Goal: Information Seeking & Learning: Learn about a topic

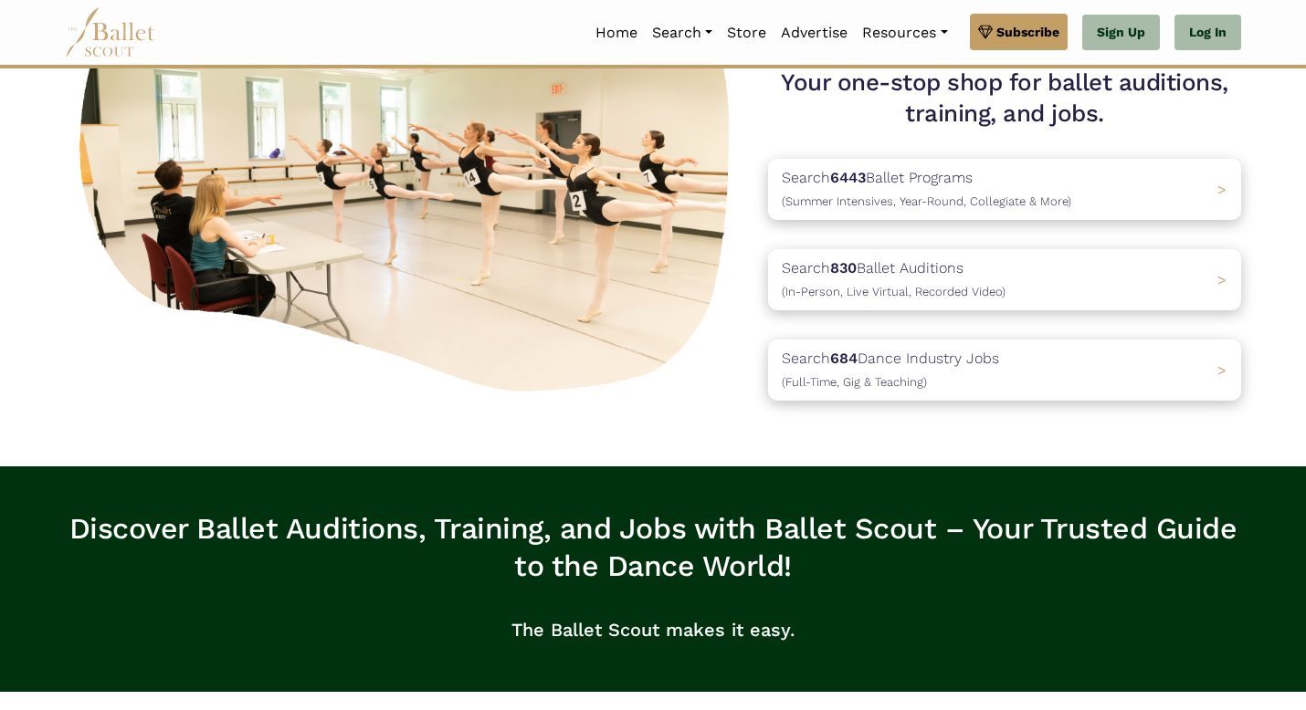
scroll to position [195, 0]
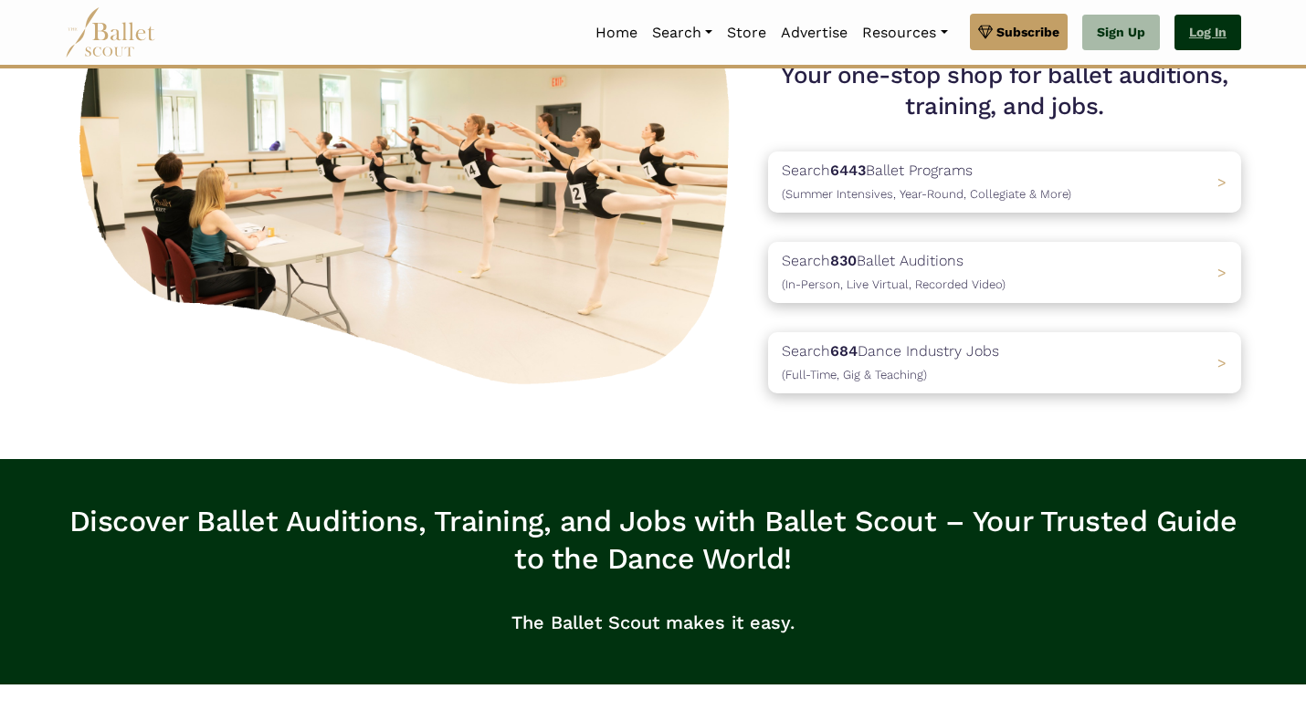
click at [1217, 28] on link "Log In" at bounding box center [1207, 33] width 67 height 37
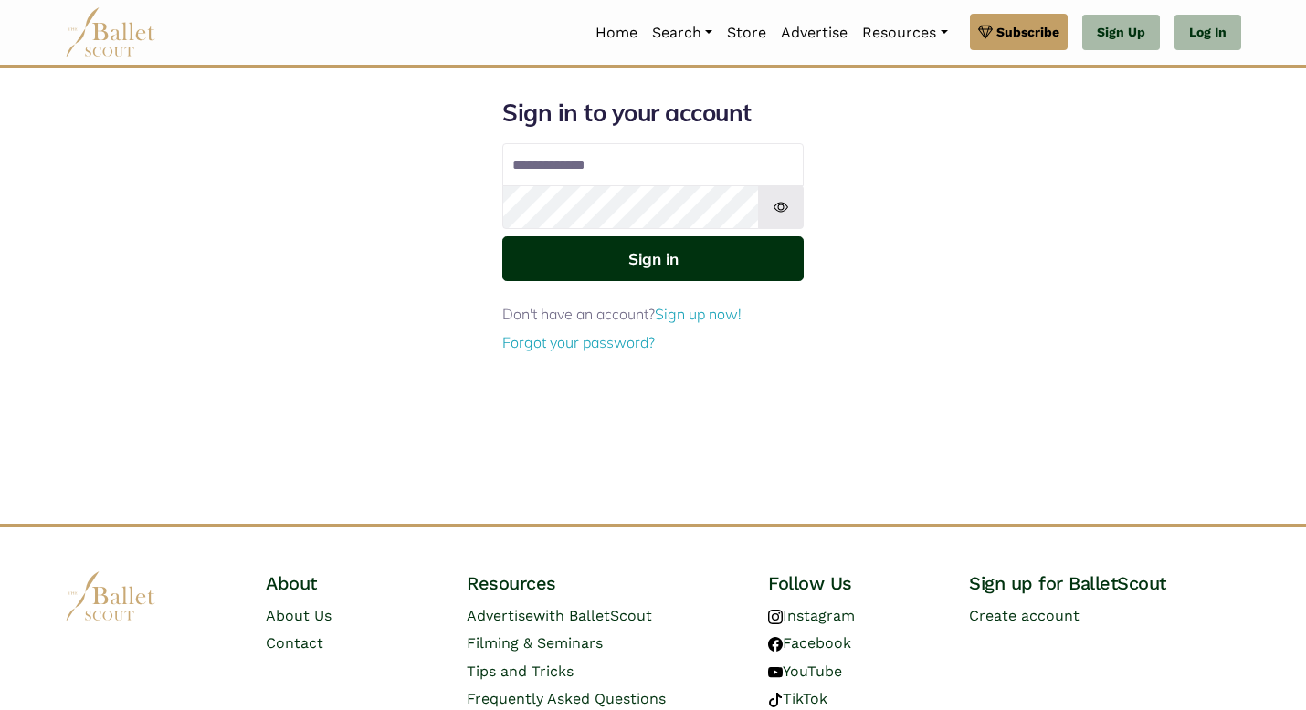
type input "**********"
click at [683, 254] on button "Sign in" at bounding box center [652, 258] width 301 height 45
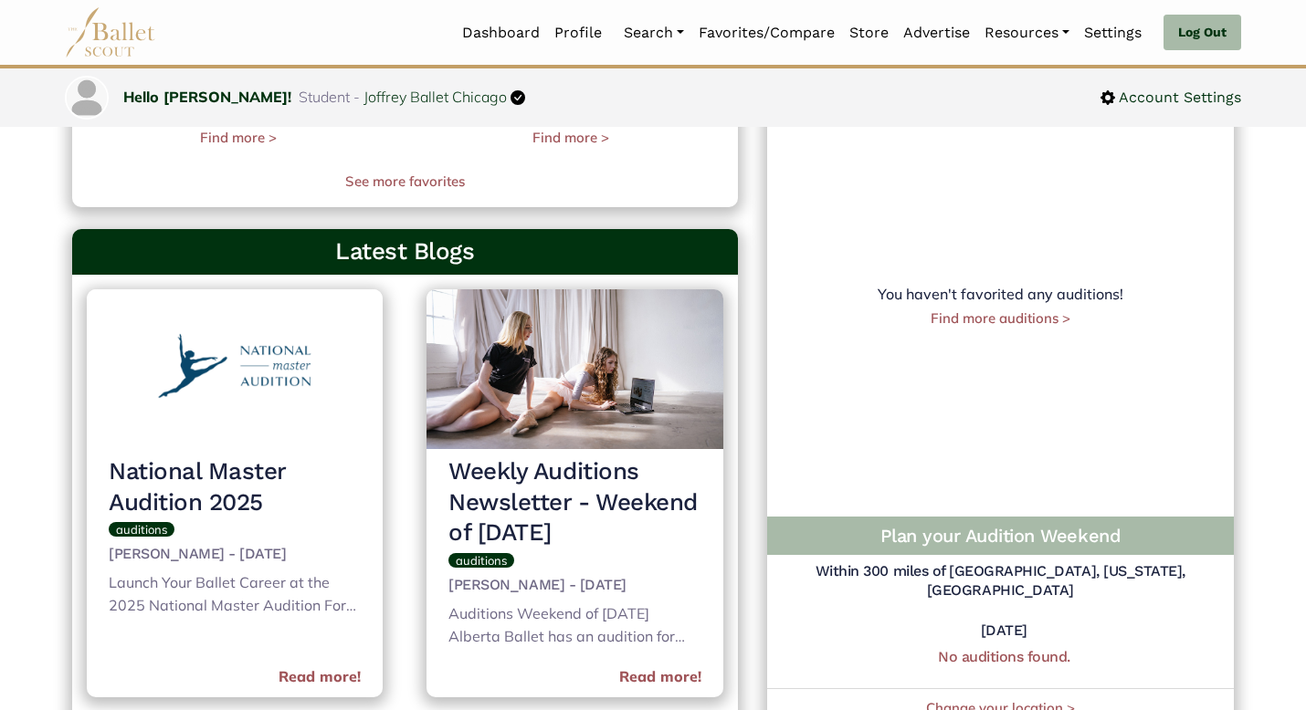
scroll to position [663, 0]
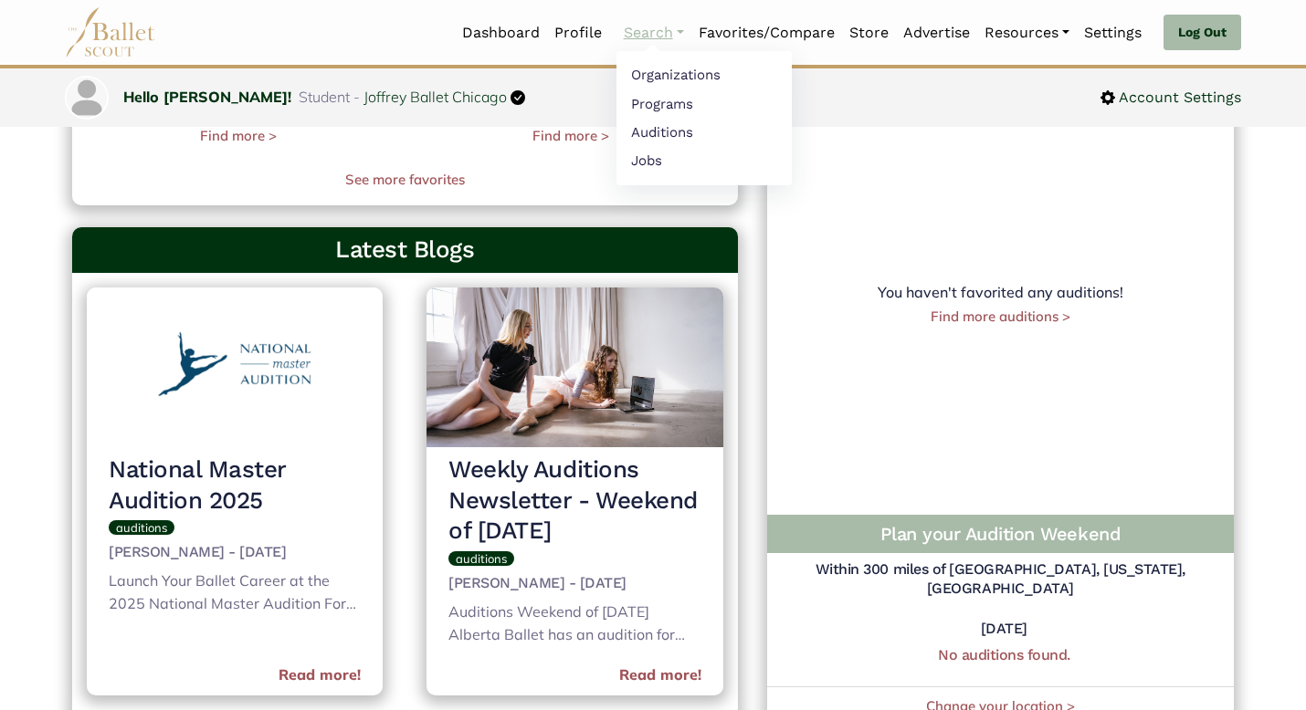
click at [660, 40] on link "Search" at bounding box center [653, 33] width 75 height 38
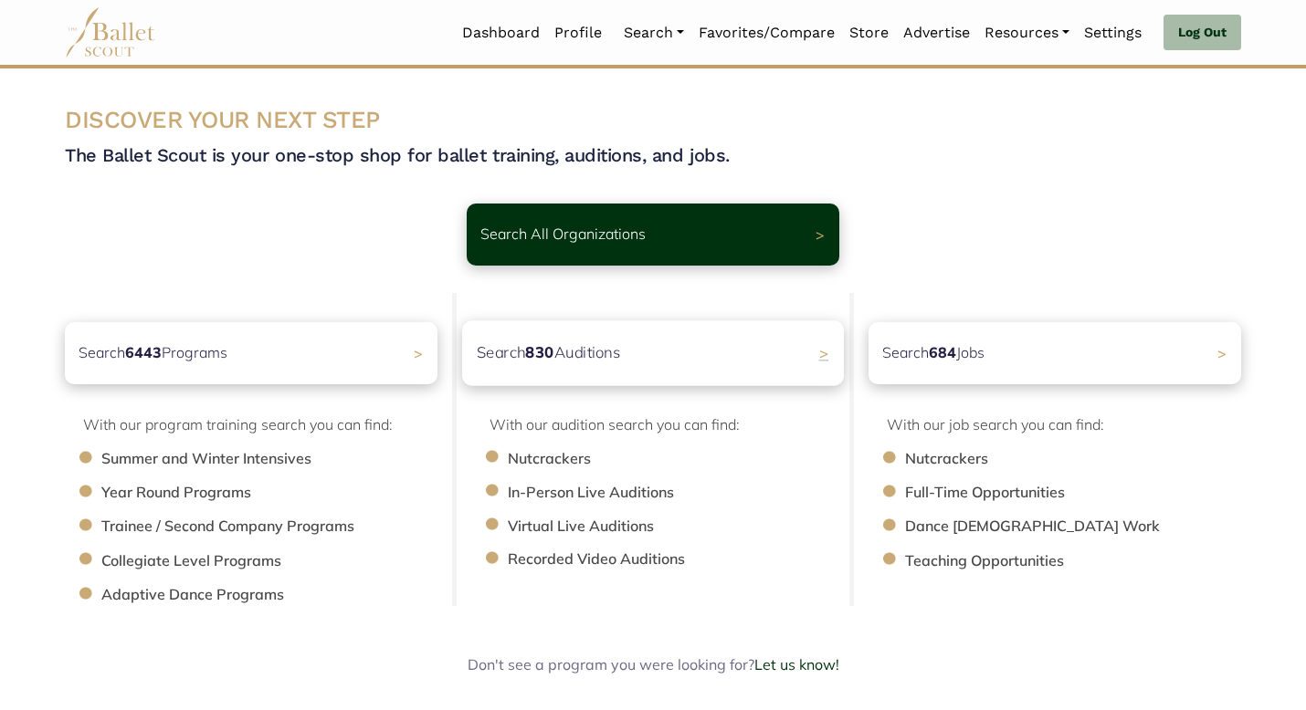
click at [669, 340] on div "Search 830 Auditions >" at bounding box center [653, 352] width 382 height 65
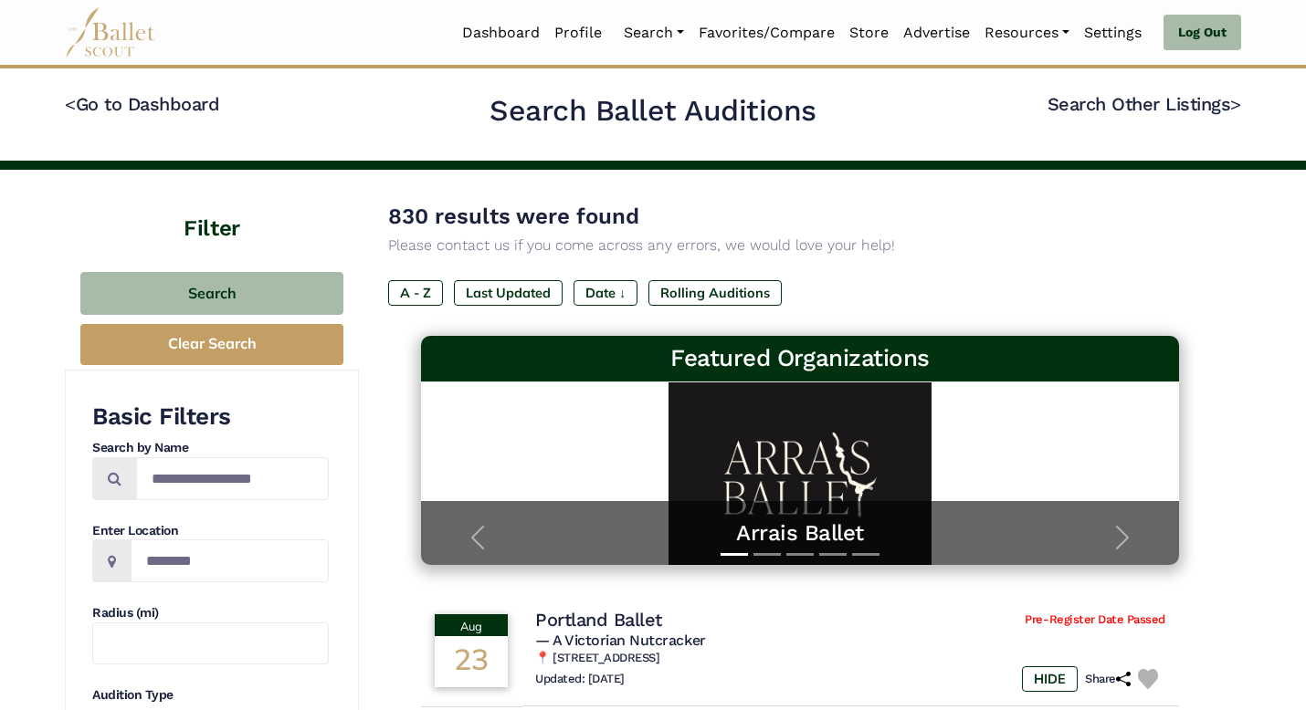
click at [197, 116] on h4 "< Go to Dashboard" at bounding box center [259, 115] width 388 height 46
click at [197, 109] on link "< Go to Dashboard" at bounding box center [142, 104] width 154 height 22
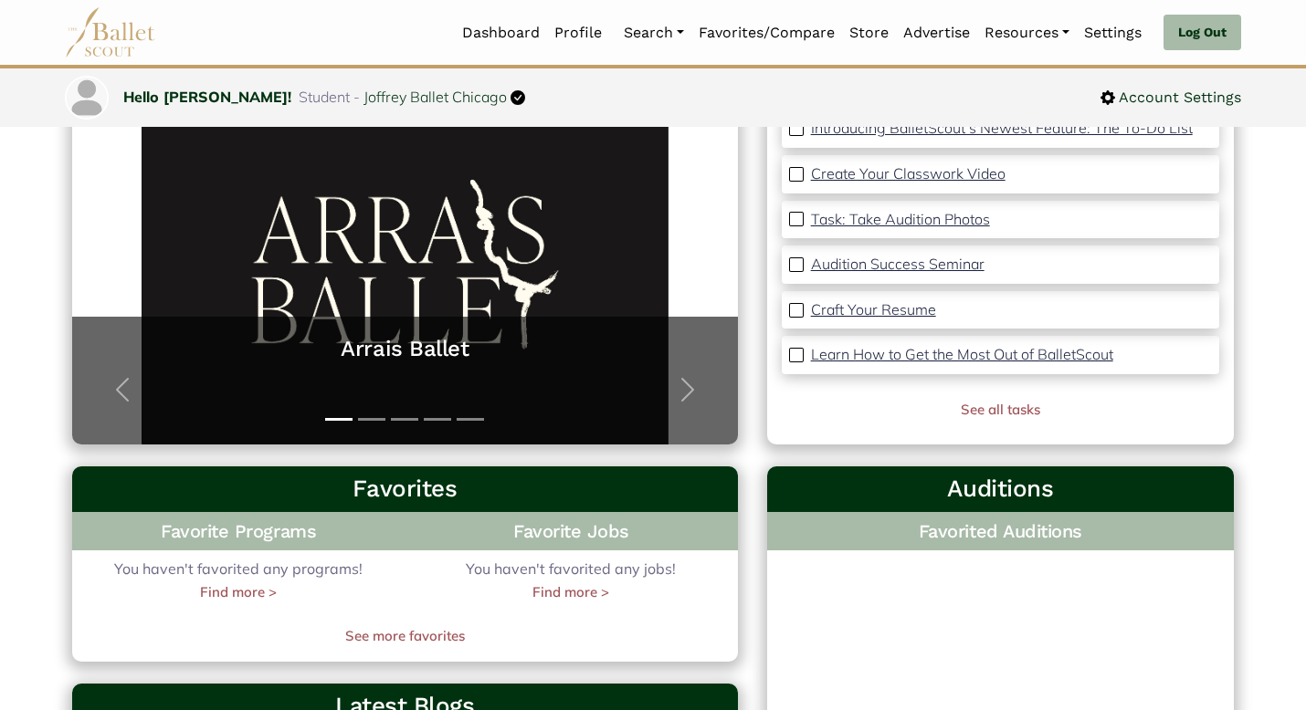
scroll to position [119, 0]
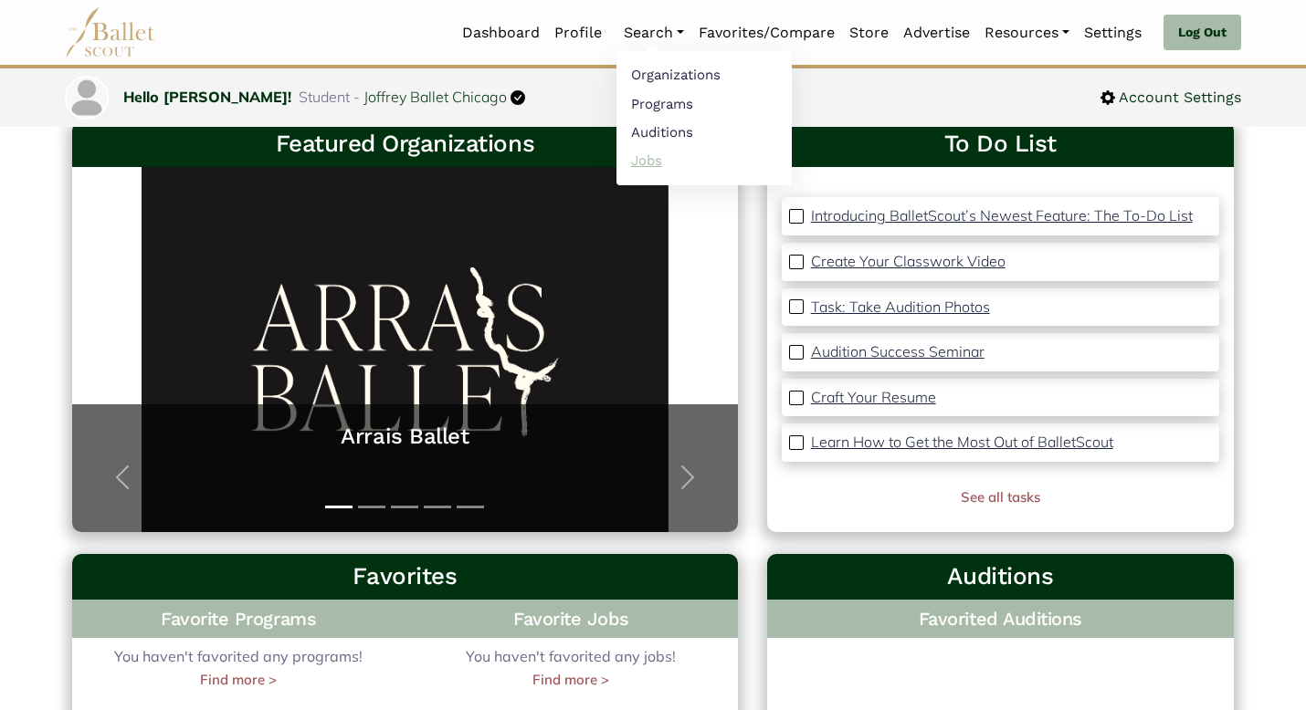
click at [664, 152] on link "Jobs" at bounding box center [703, 160] width 175 height 28
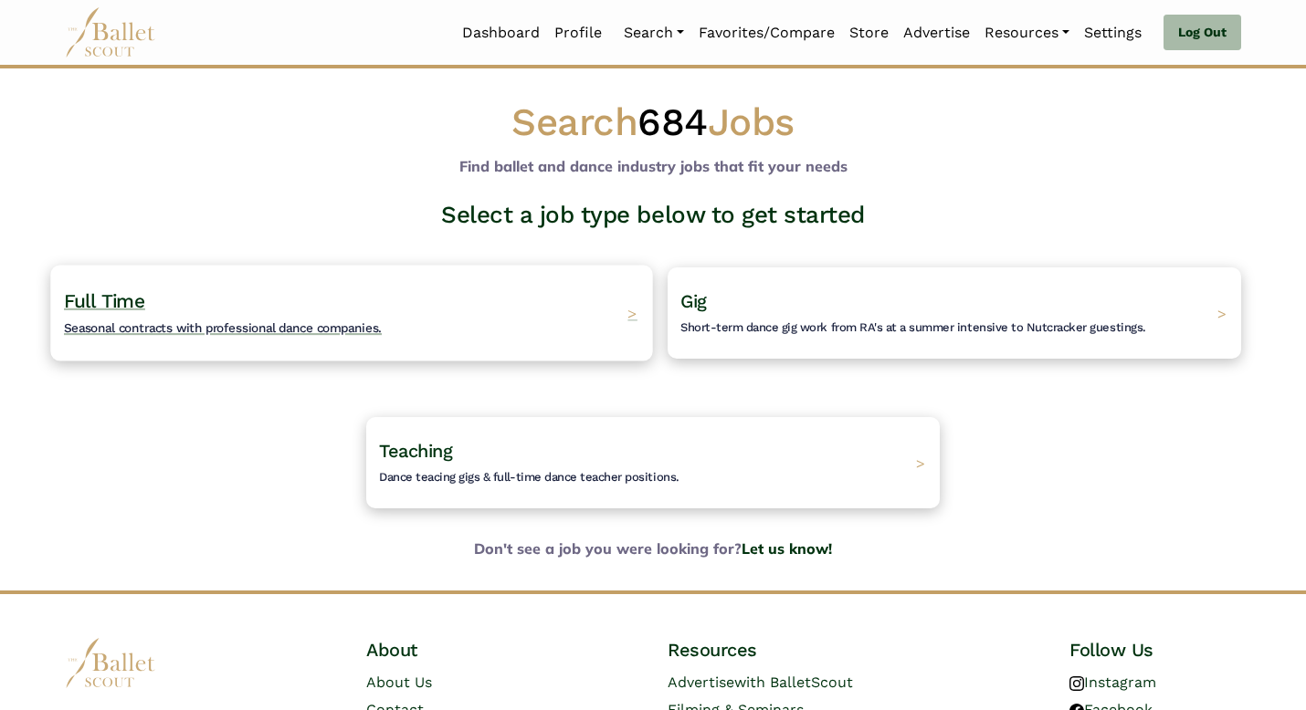
click at [500, 291] on div "Full Time Seasonal contracts with professional dance companies. >" at bounding box center [351, 313] width 602 height 96
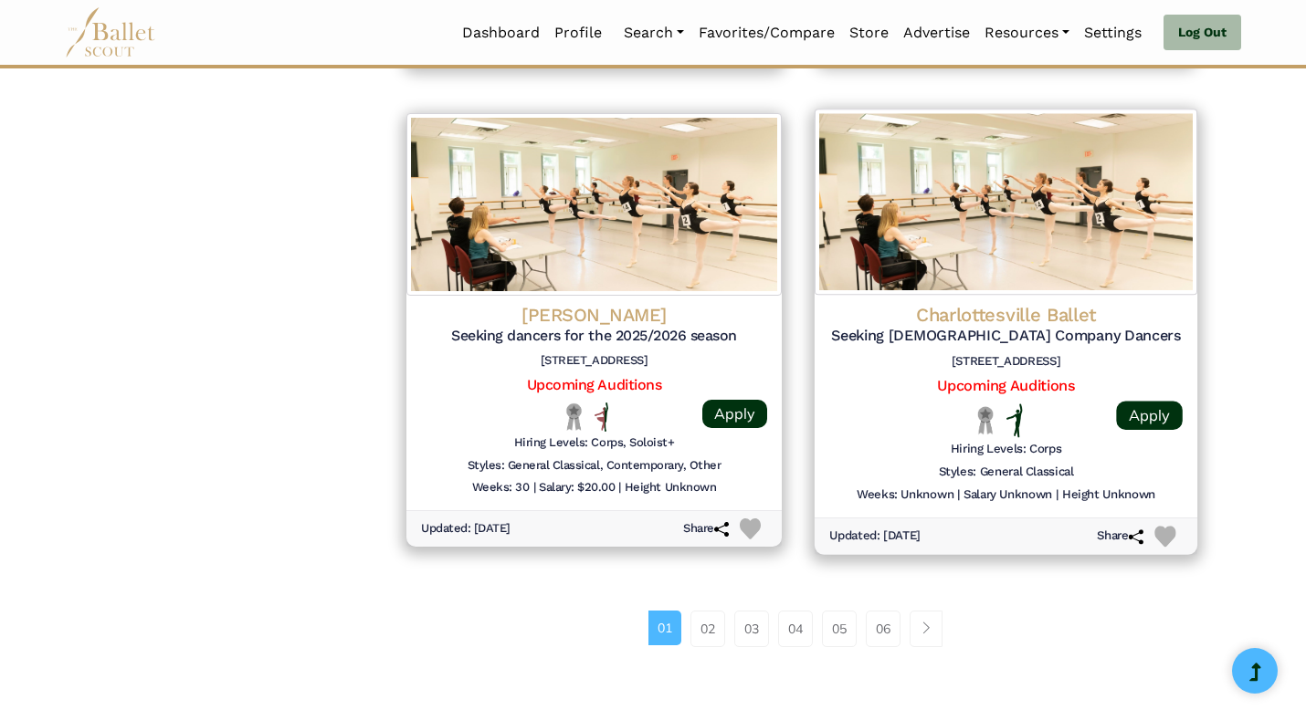
scroll to position [2260, 0]
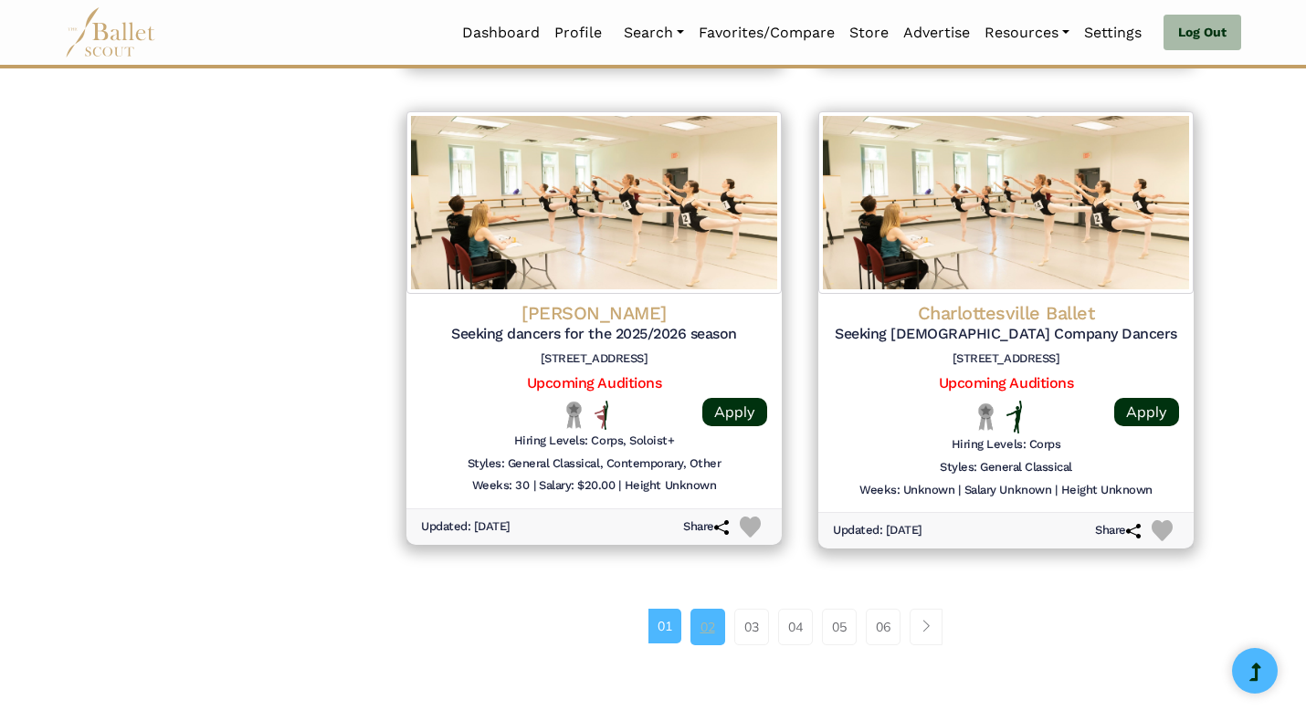
click at [711, 628] on link "02" at bounding box center [707, 627] width 35 height 37
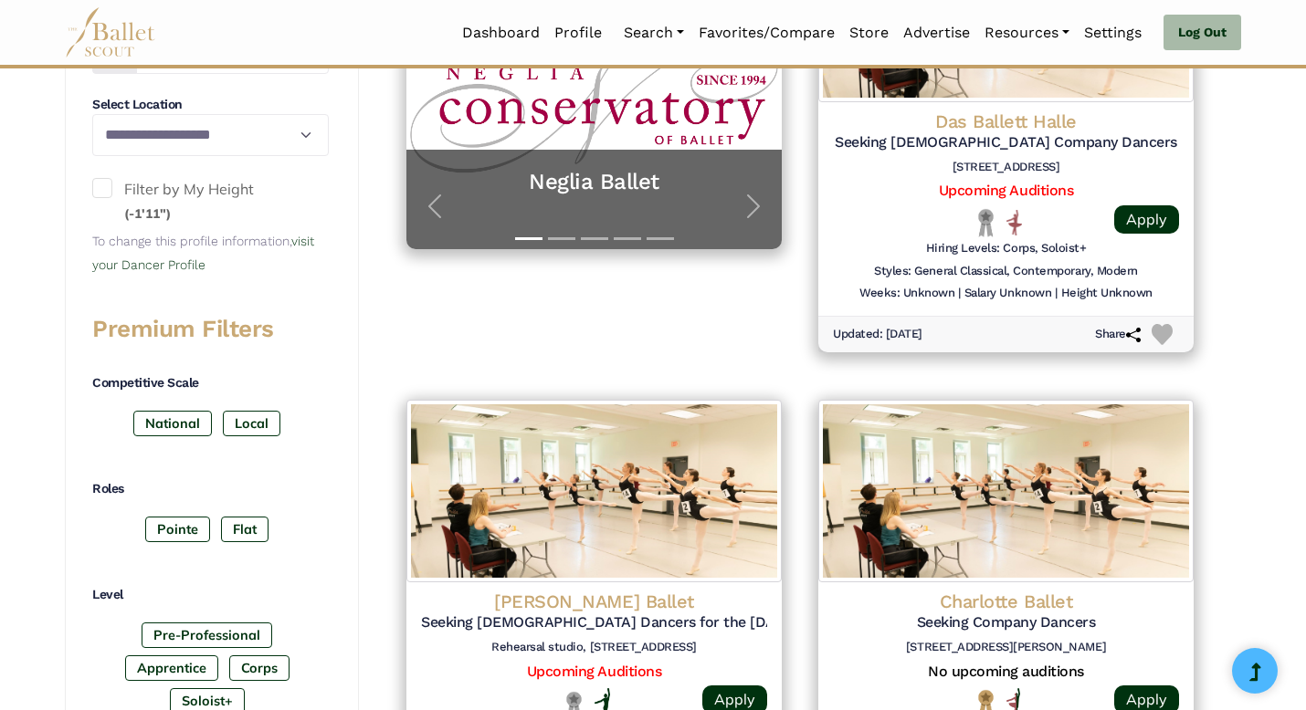
scroll to position [516, 0]
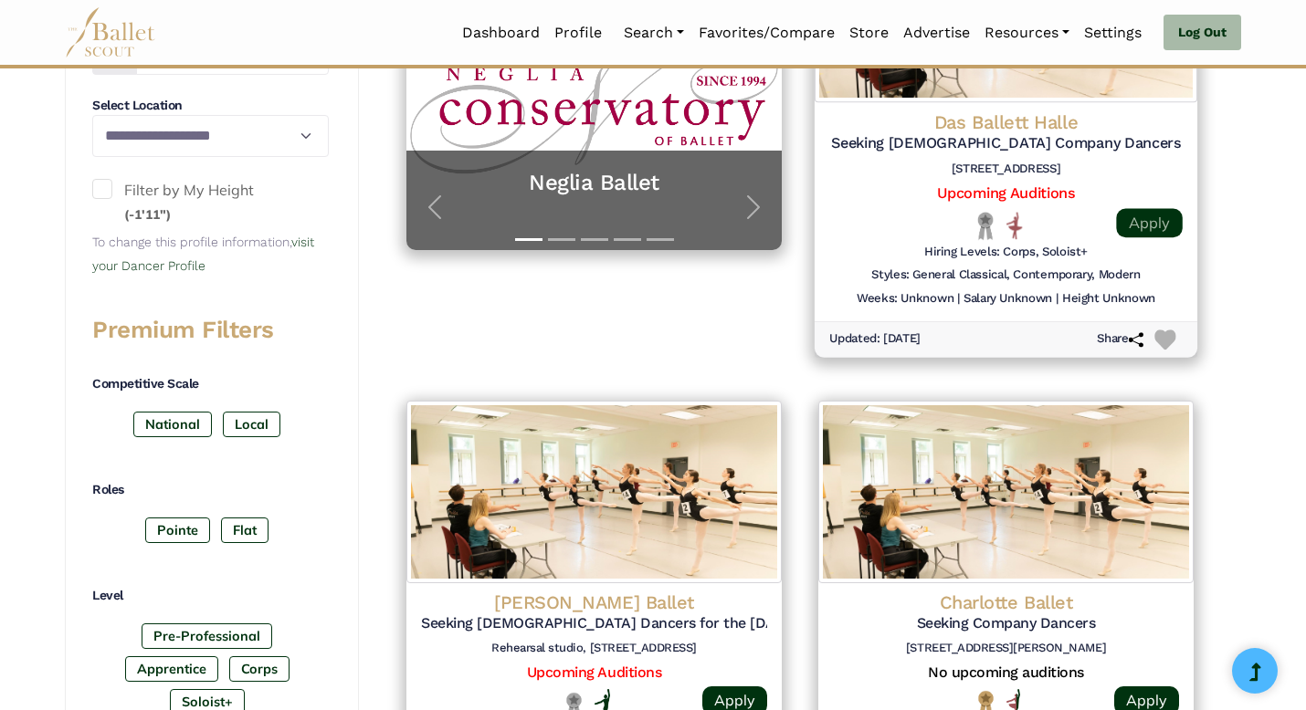
click at [1153, 219] on link "Apply" at bounding box center [1149, 222] width 66 height 29
click at [970, 195] on link "Upcoming Auditions" at bounding box center [1005, 192] width 137 height 17
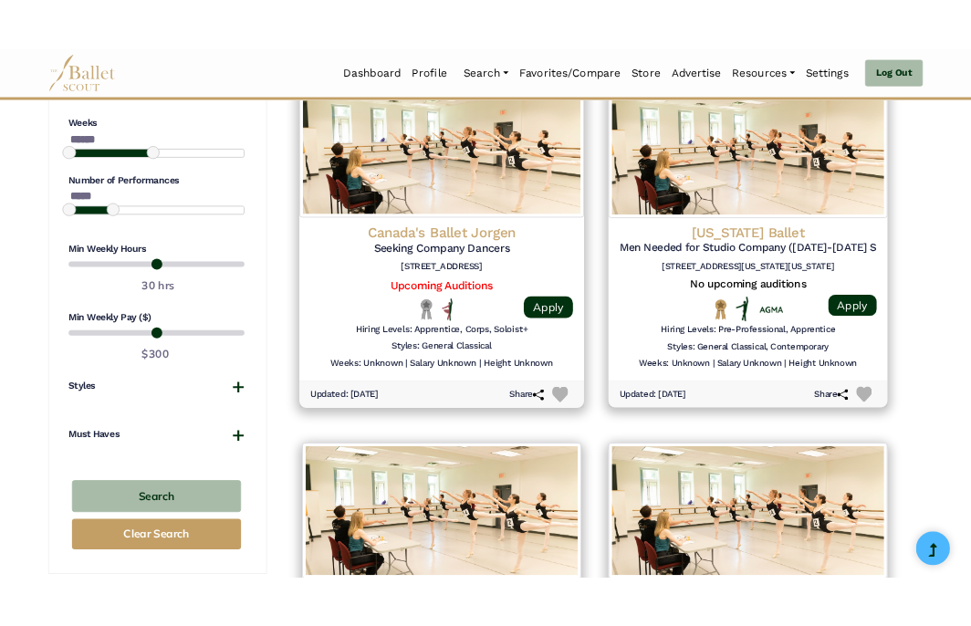
scroll to position [1359, 0]
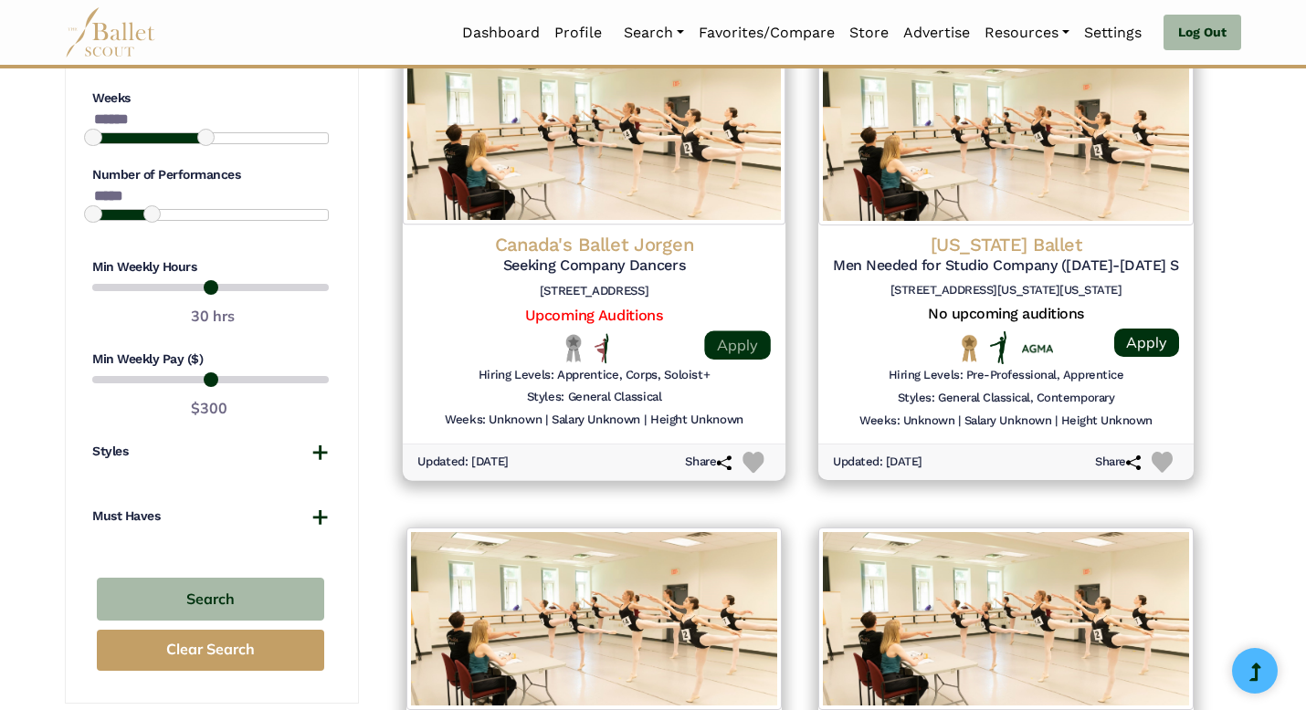
click at [737, 340] on link "Apply" at bounding box center [737, 345] width 66 height 29
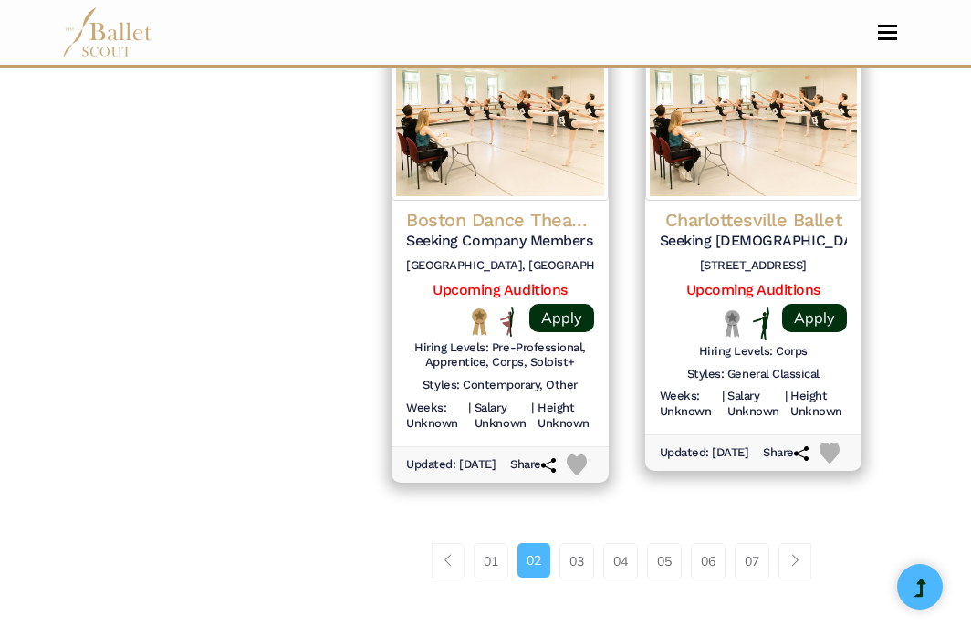
scroll to position [2531, 0]
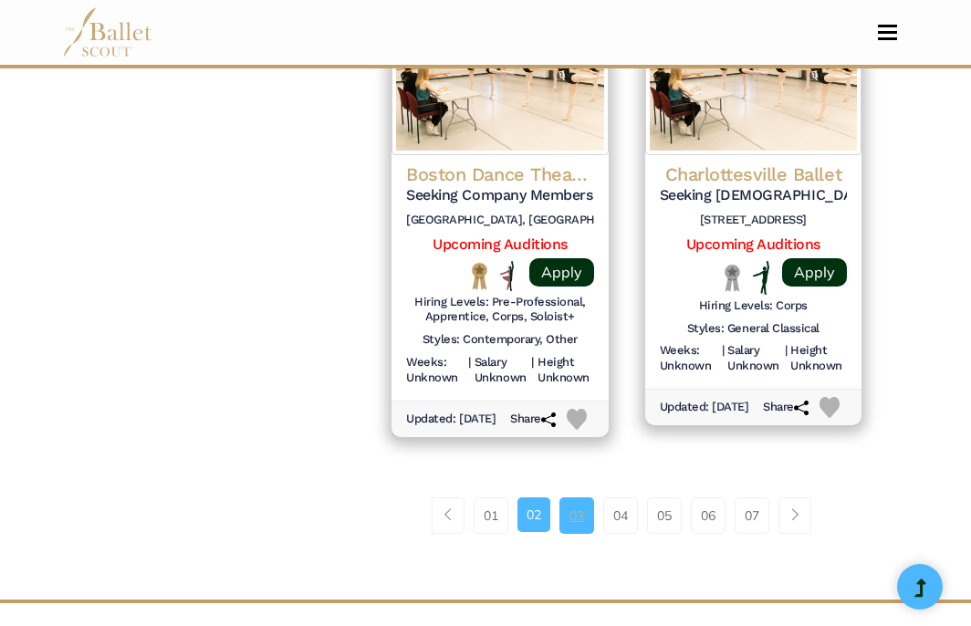
click at [581, 534] on link "03" at bounding box center [577, 516] width 35 height 37
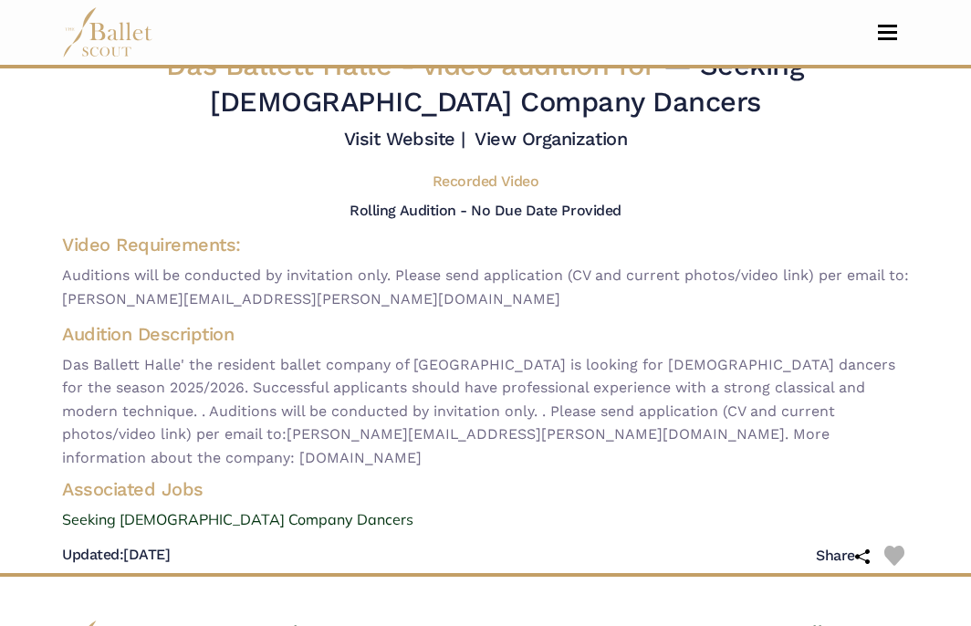
scroll to position [30, 0]
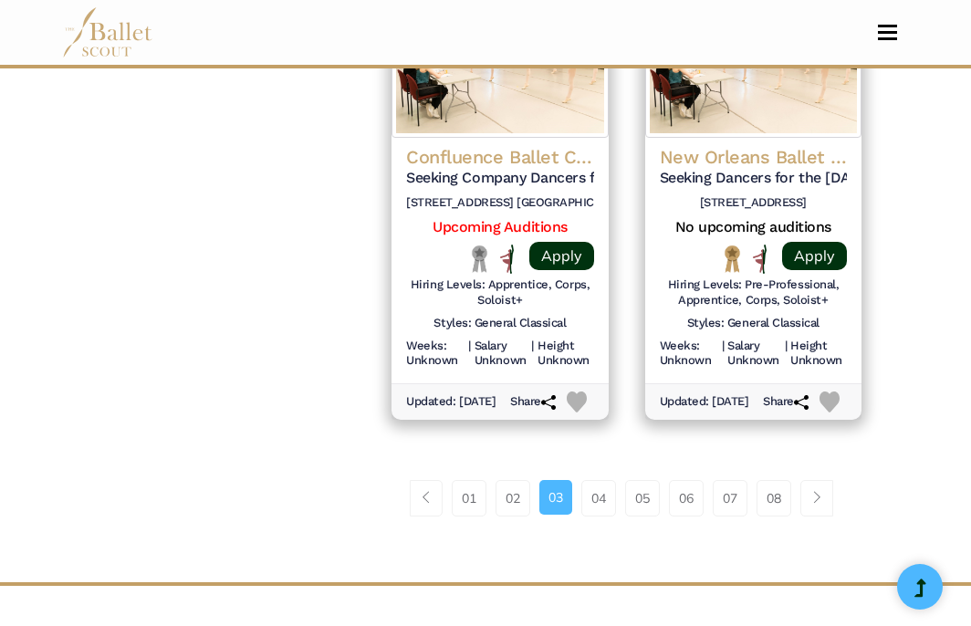
scroll to position [2578, 0]
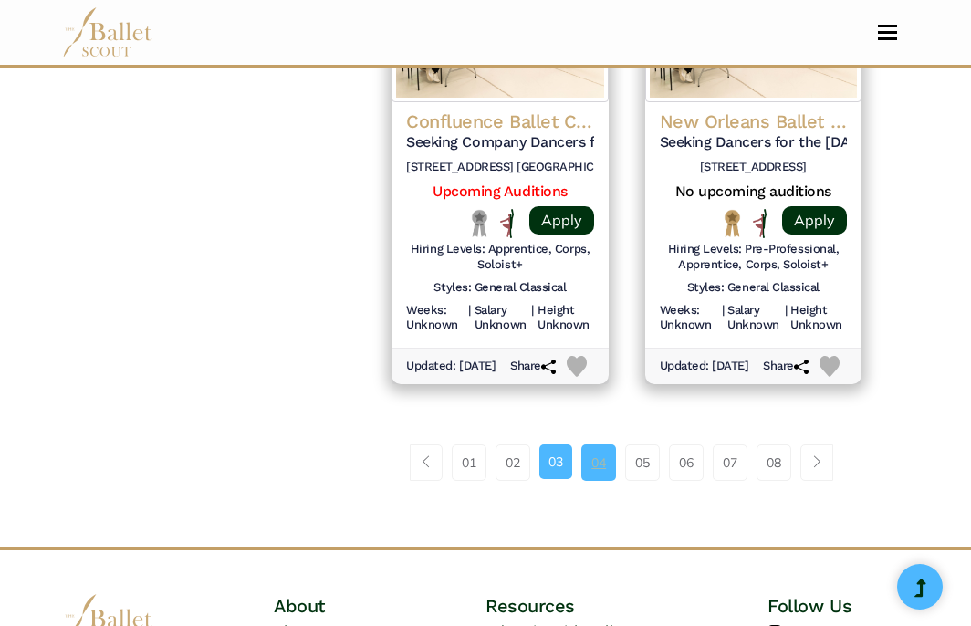
click at [603, 481] on link "04" at bounding box center [599, 463] width 35 height 37
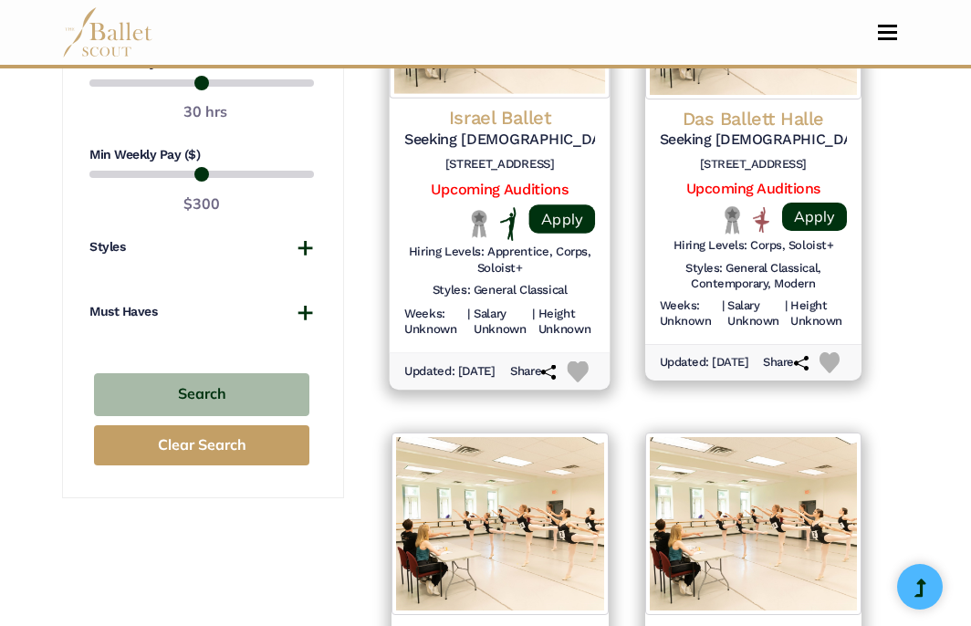
scroll to position [1578, 0]
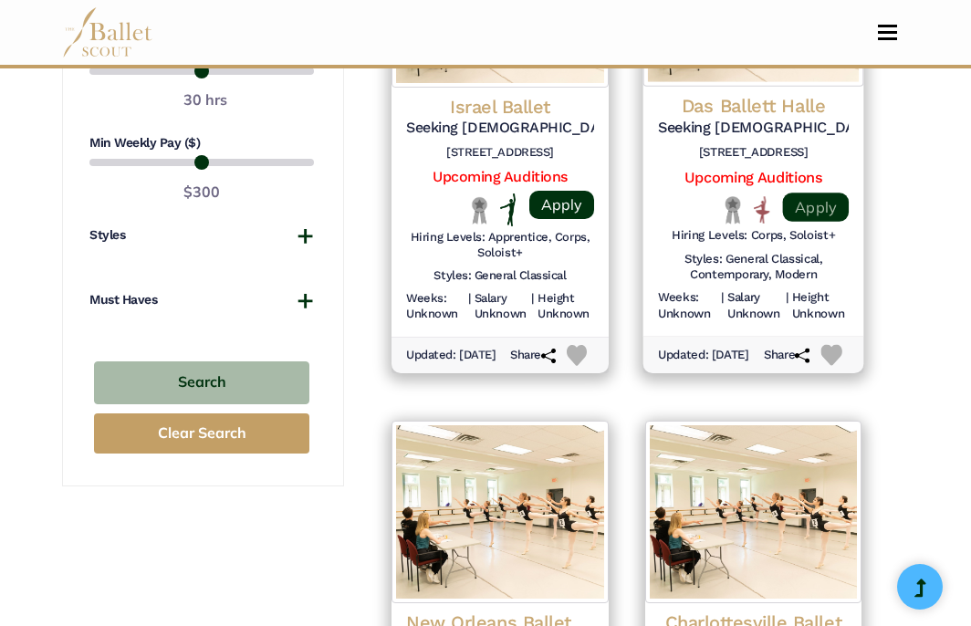
click at [833, 197] on link "Apply" at bounding box center [816, 206] width 66 height 29
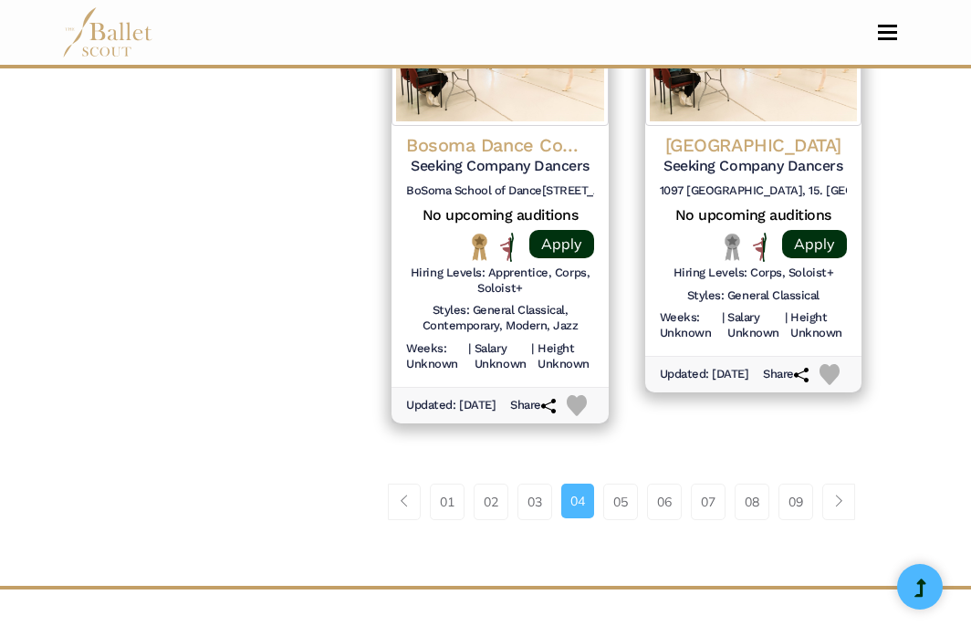
scroll to position [2567, 0]
click at [622, 518] on link "05" at bounding box center [621, 501] width 35 height 37
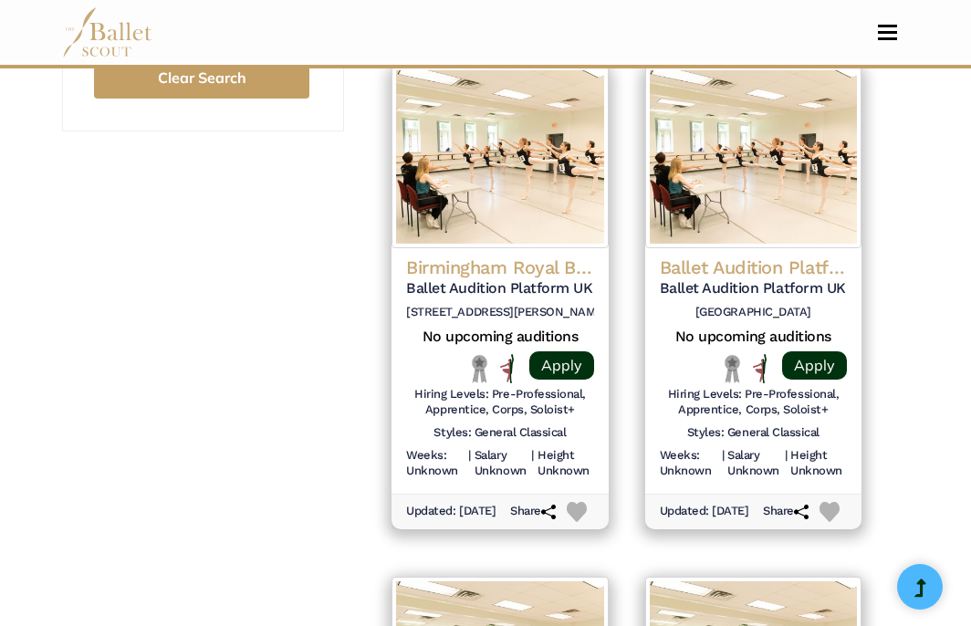
scroll to position [1931, 0]
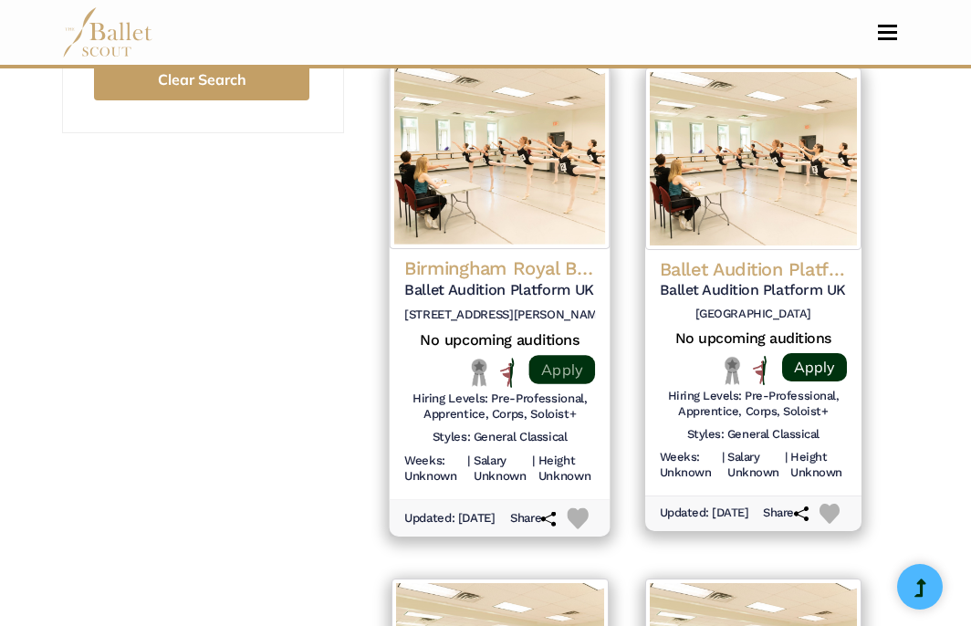
click at [565, 377] on link "Apply" at bounding box center [563, 368] width 66 height 29
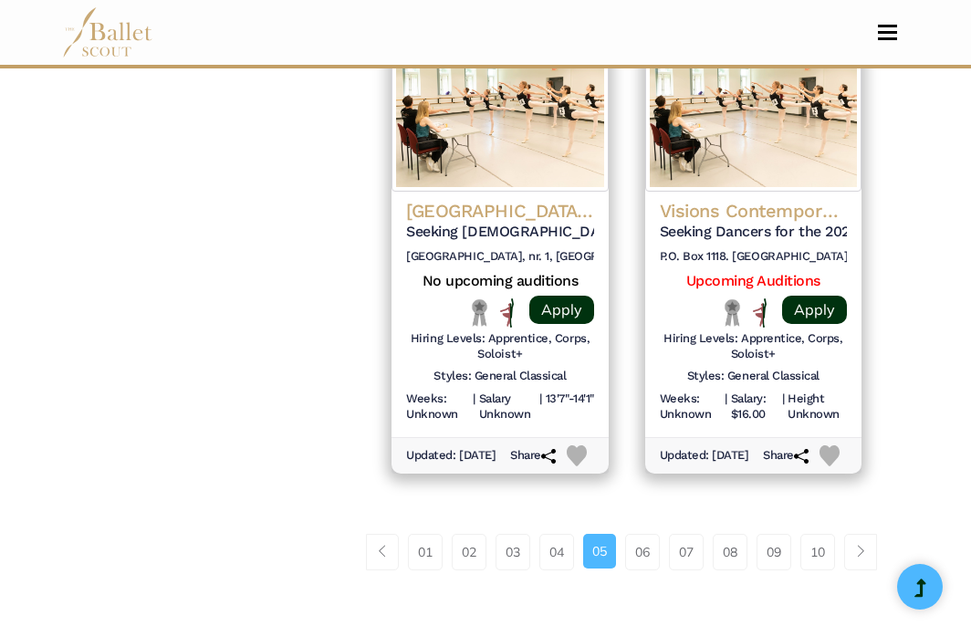
scroll to position [2535, 0]
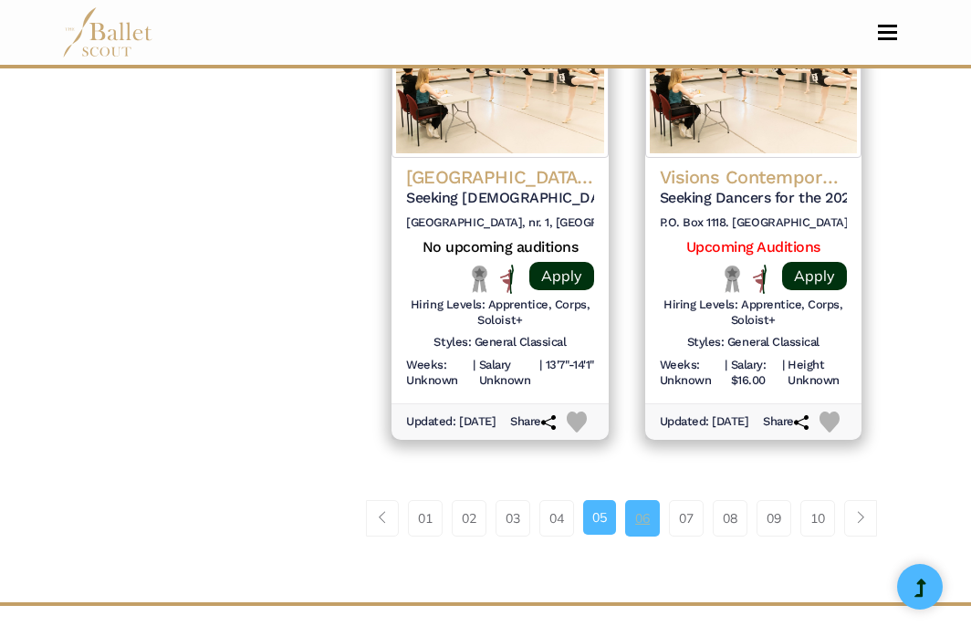
click at [655, 537] on link "06" at bounding box center [642, 518] width 35 height 37
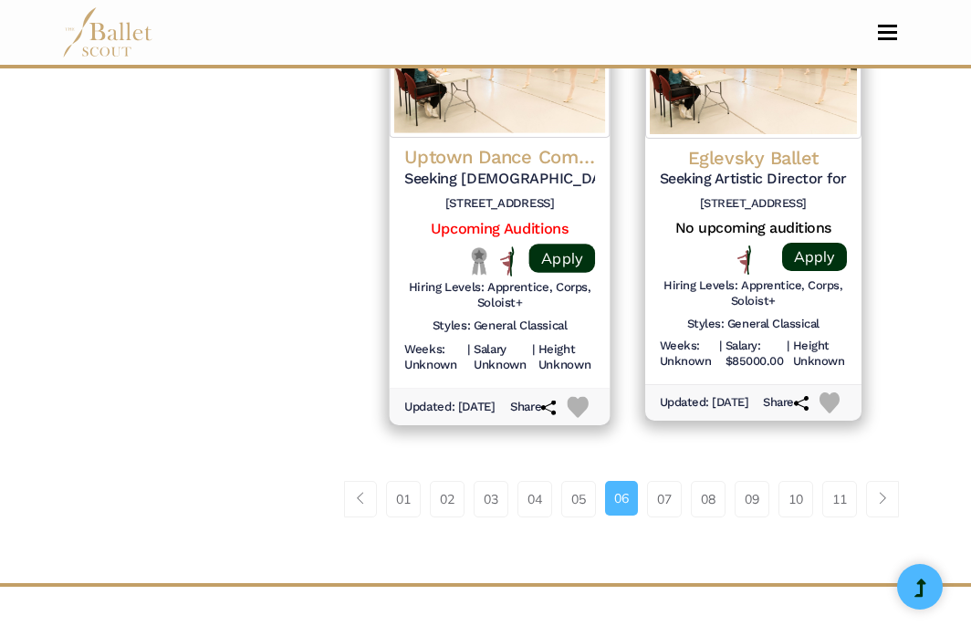
scroll to position [2570, 0]
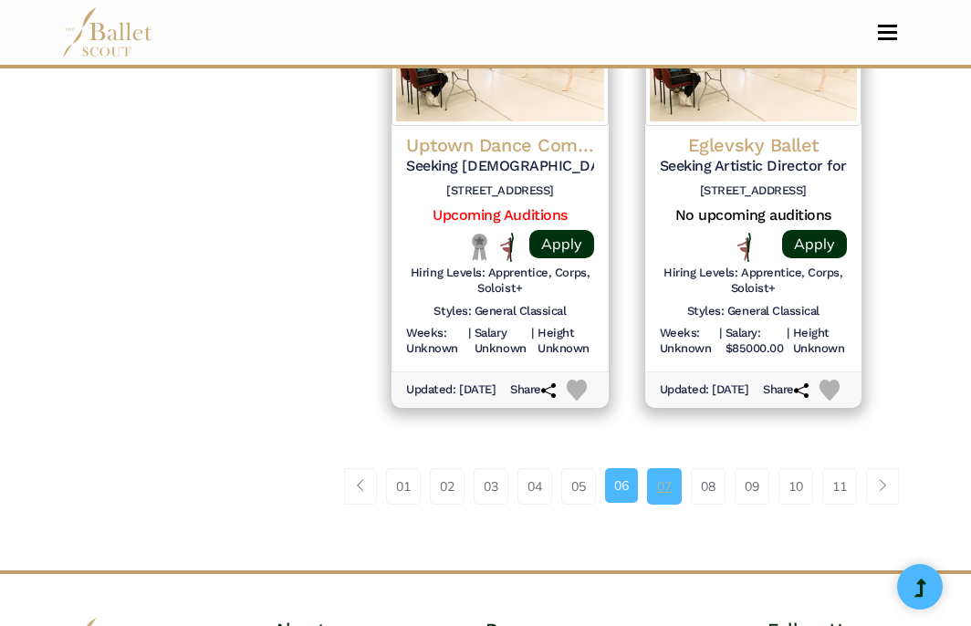
click at [662, 505] on link "07" at bounding box center [664, 486] width 35 height 37
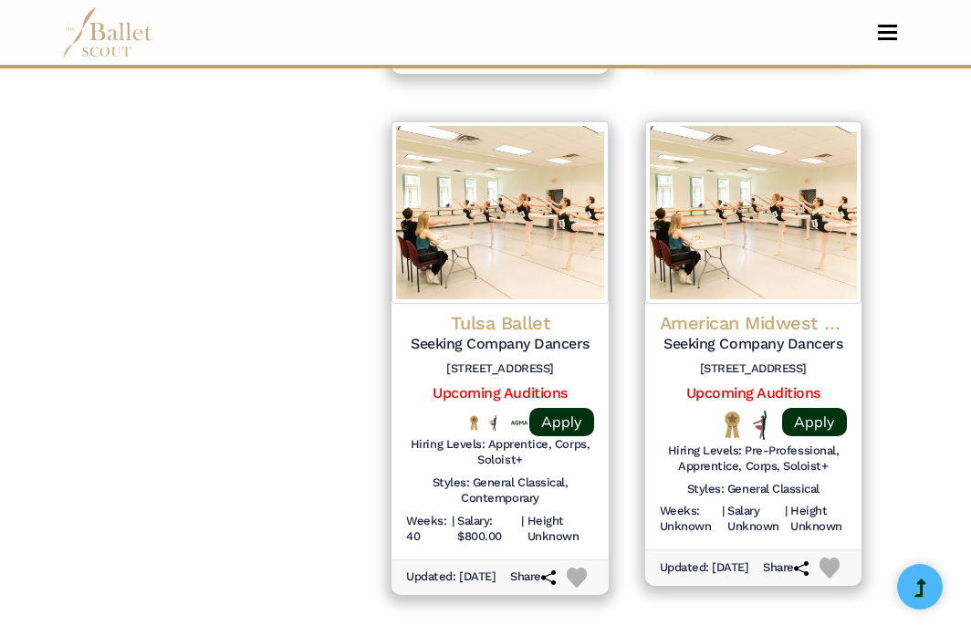
scroll to position [2368, 0]
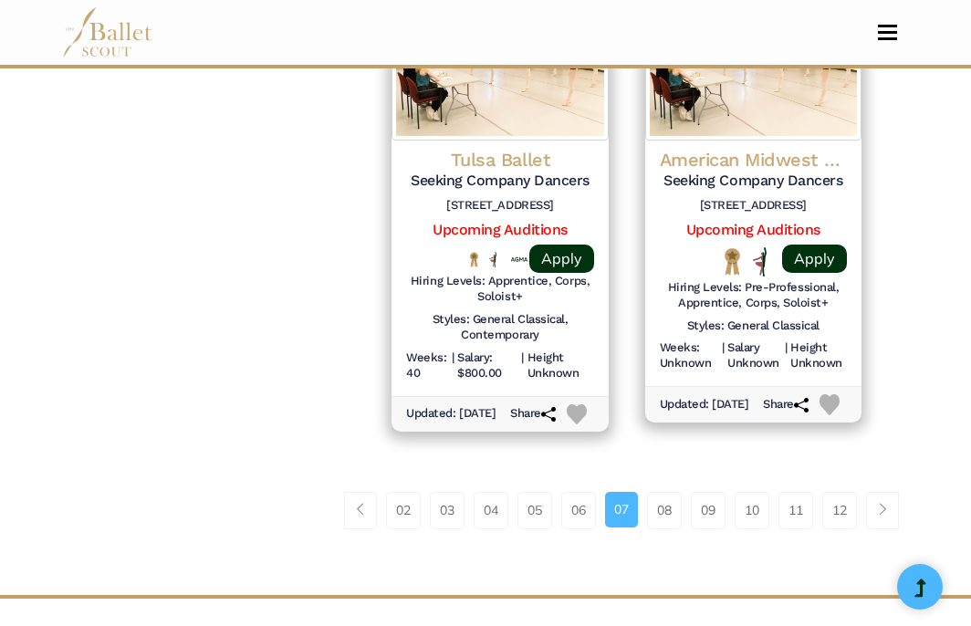
scroll to position [2542, 0]
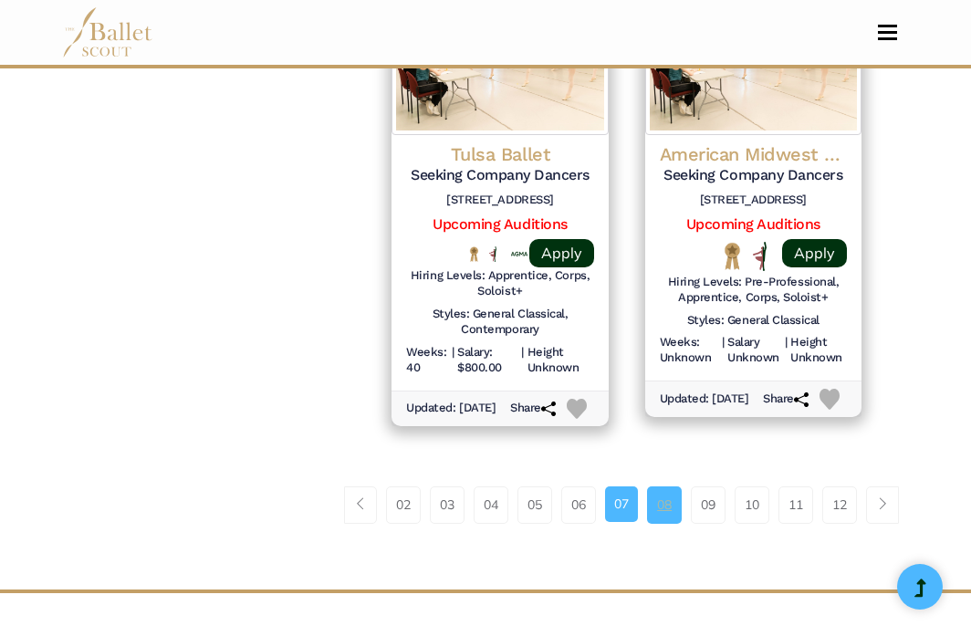
click at [667, 523] on link "08" at bounding box center [664, 505] width 35 height 37
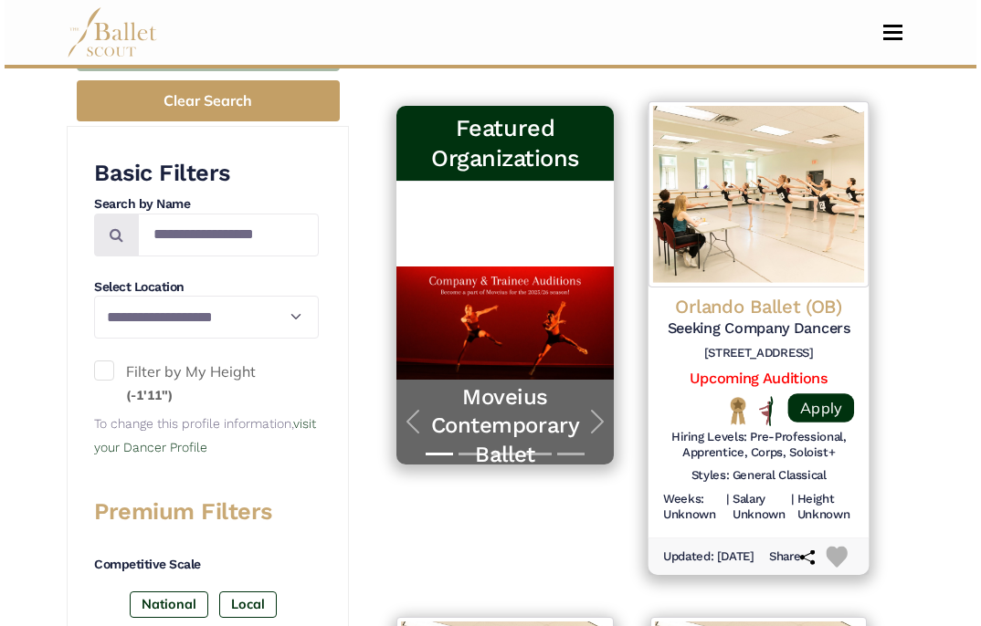
scroll to position [340, 0]
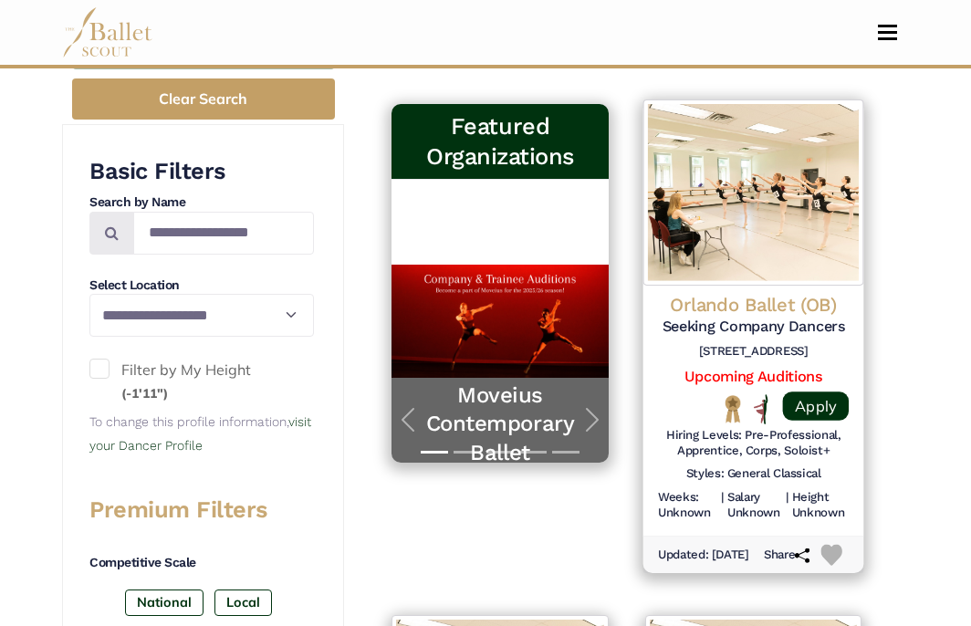
click at [823, 365] on div "Orlando Ballet (OB) Seeking Company Dancers [STREET_ADDRESS] Upcoming Auditions…" at bounding box center [753, 411] width 221 height 250
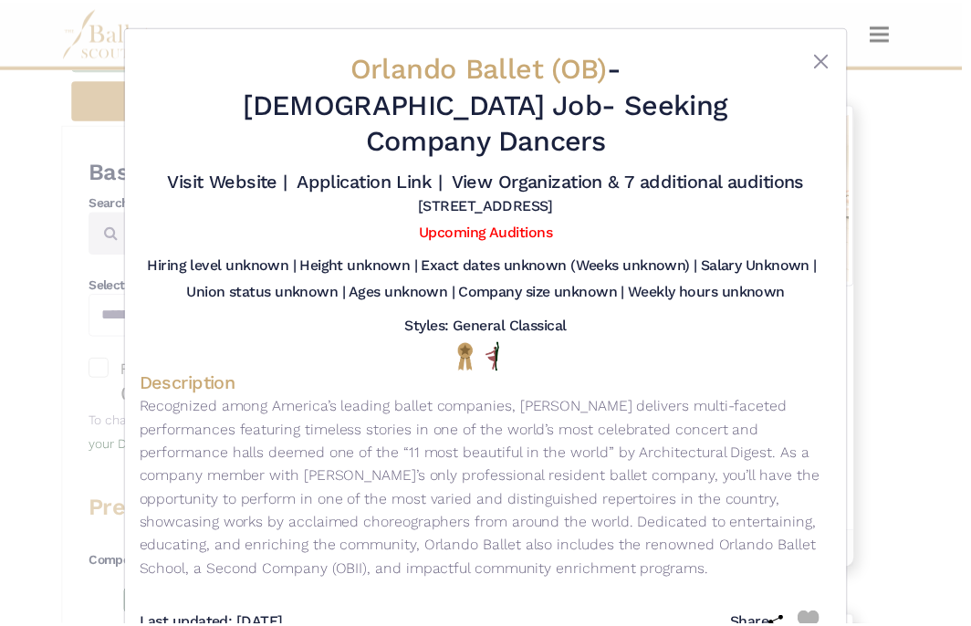
scroll to position [21, 0]
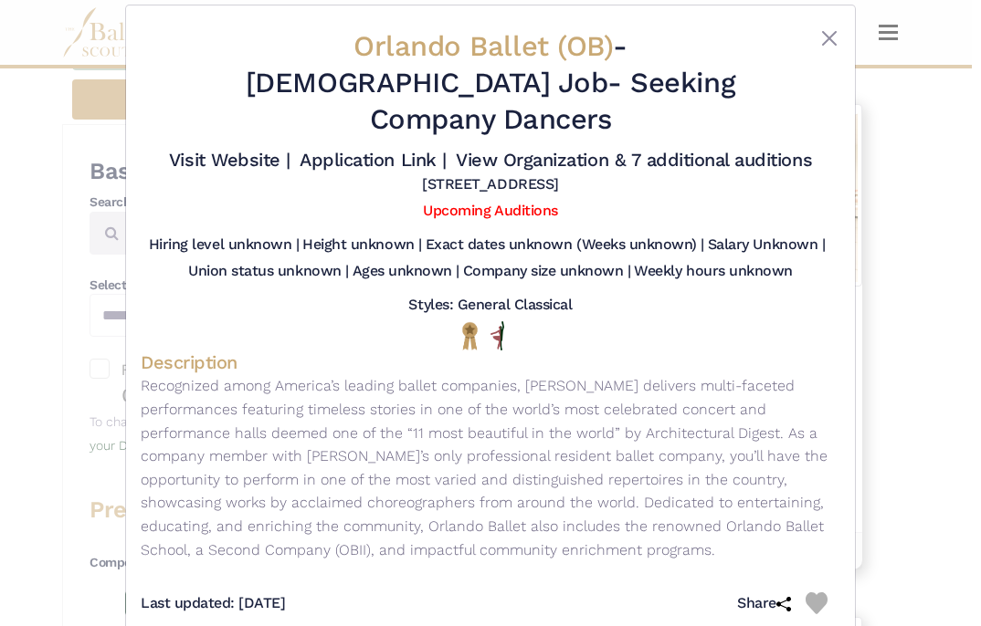
click at [626, 383] on p "Recognized among America’s leading ballet companies, [PERSON_NAME] delivers mul…" at bounding box center [490, 467] width 699 height 187
click at [512, 202] on link "Upcoming Auditions" at bounding box center [490, 210] width 134 height 17
click at [818, 37] on button "Close" at bounding box center [829, 38] width 22 height 22
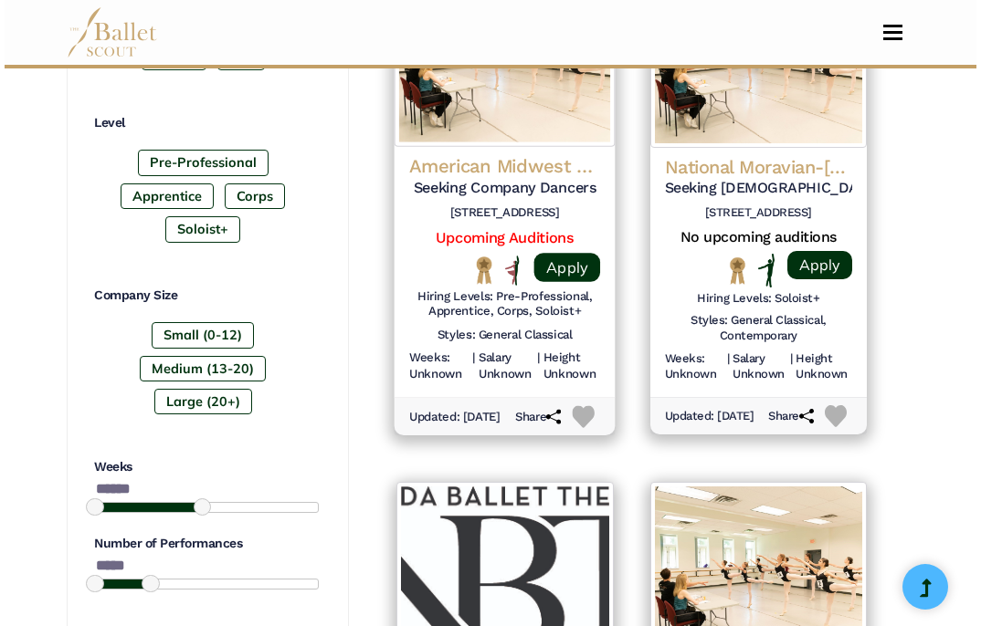
scroll to position [994, 0]
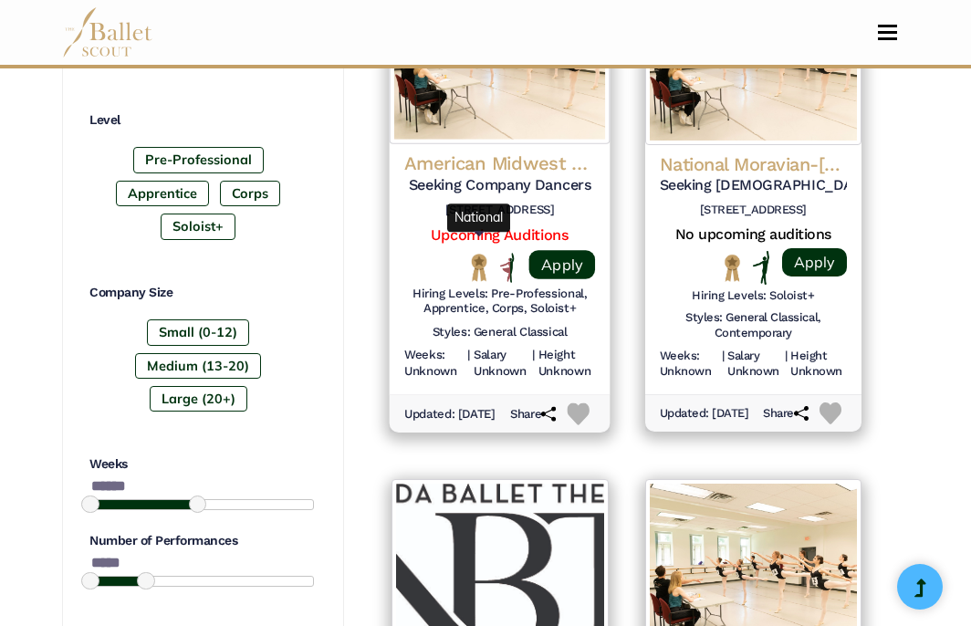
click at [467, 253] on img "National" at bounding box center [479, 267] width 24 height 29
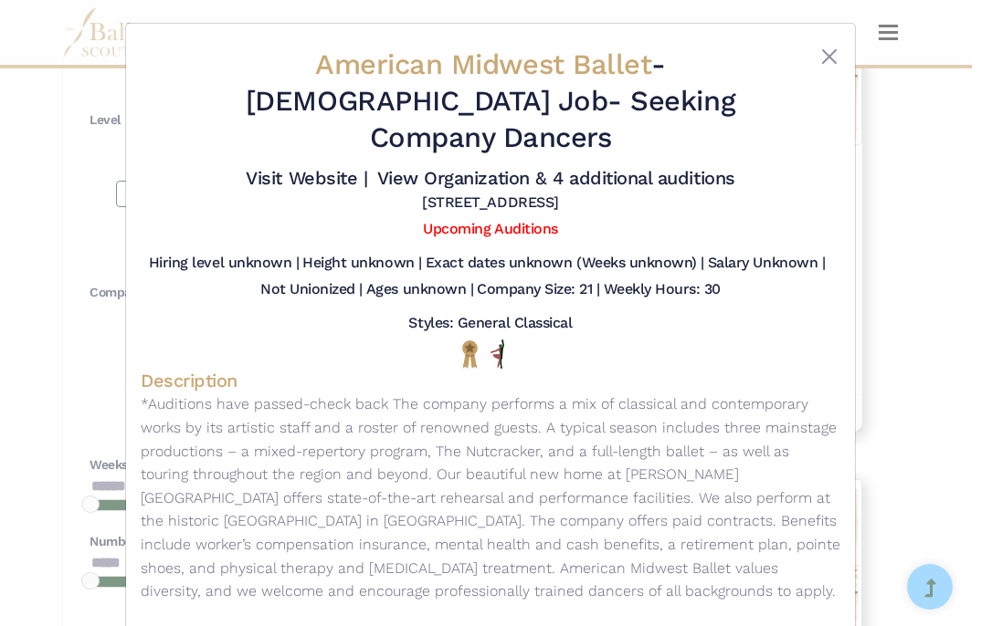
scroll to position [0, 0]
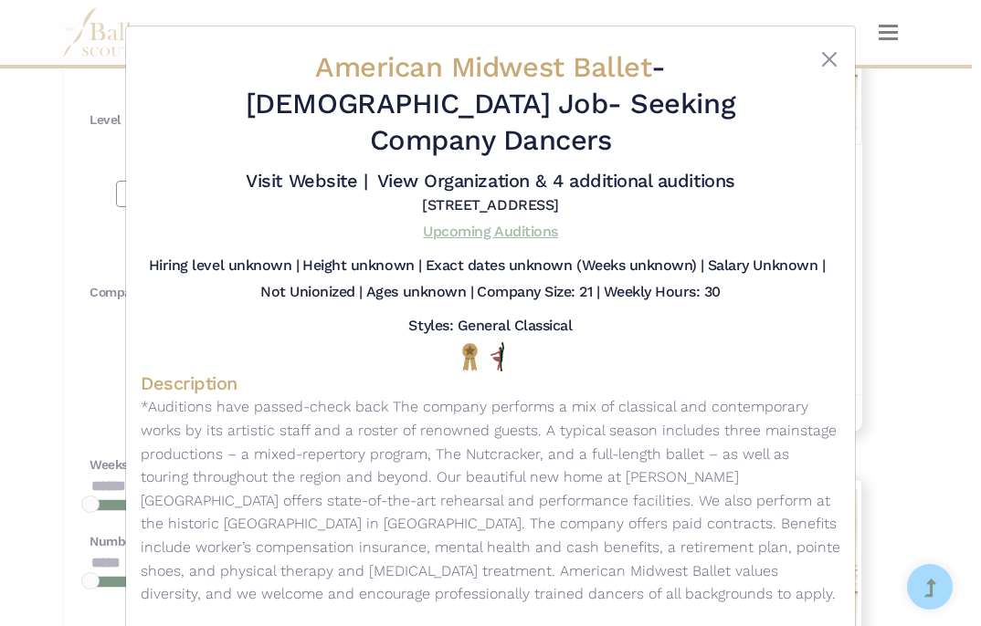
click at [512, 223] on link "Upcoming Auditions" at bounding box center [490, 231] width 134 height 17
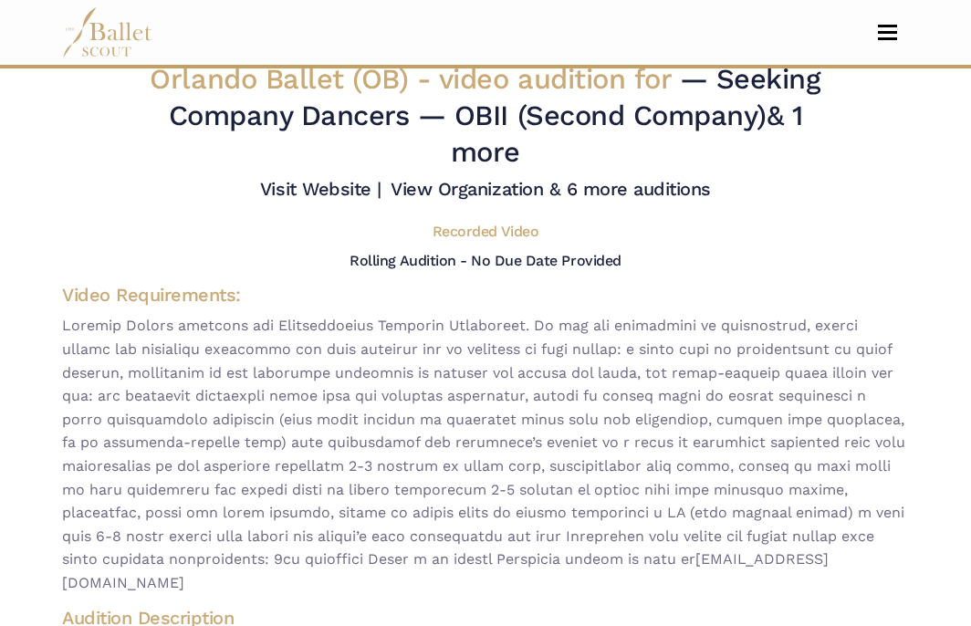
scroll to position [16, 0]
click at [494, 255] on h5 "Rolling Audition - No Due Date Provided" at bounding box center [485, 259] width 271 height 17
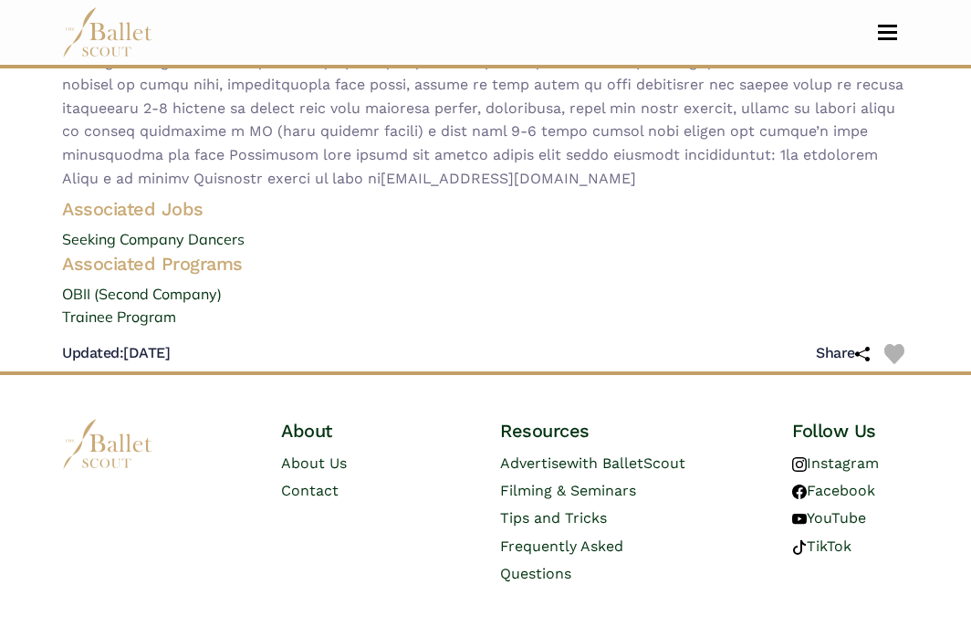
scroll to position [886, 0]
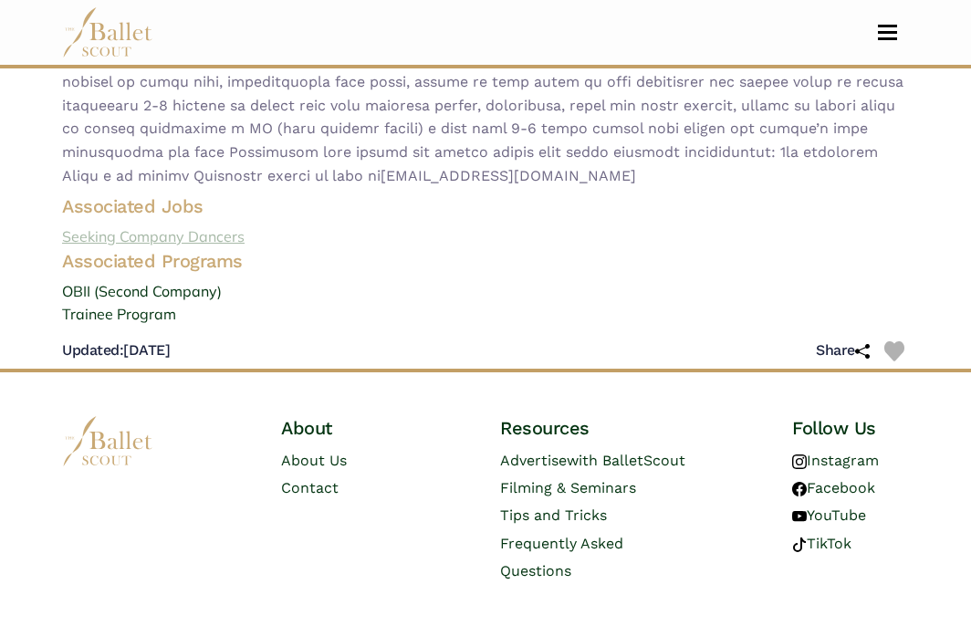
click at [173, 226] on link "Seeking Company Dancers" at bounding box center [485, 238] width 877 height 24
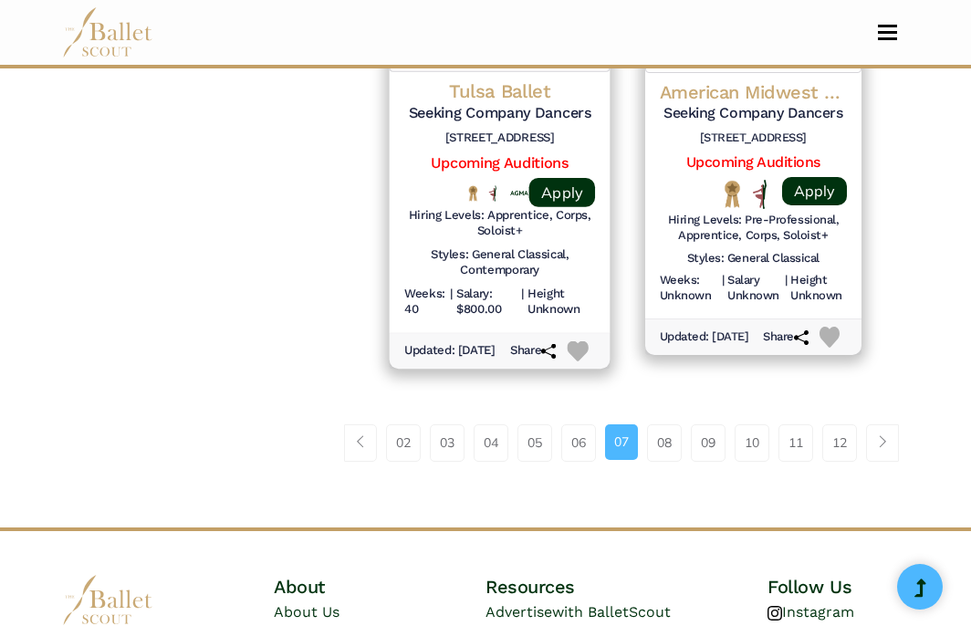
scroll to position [2572, 0]
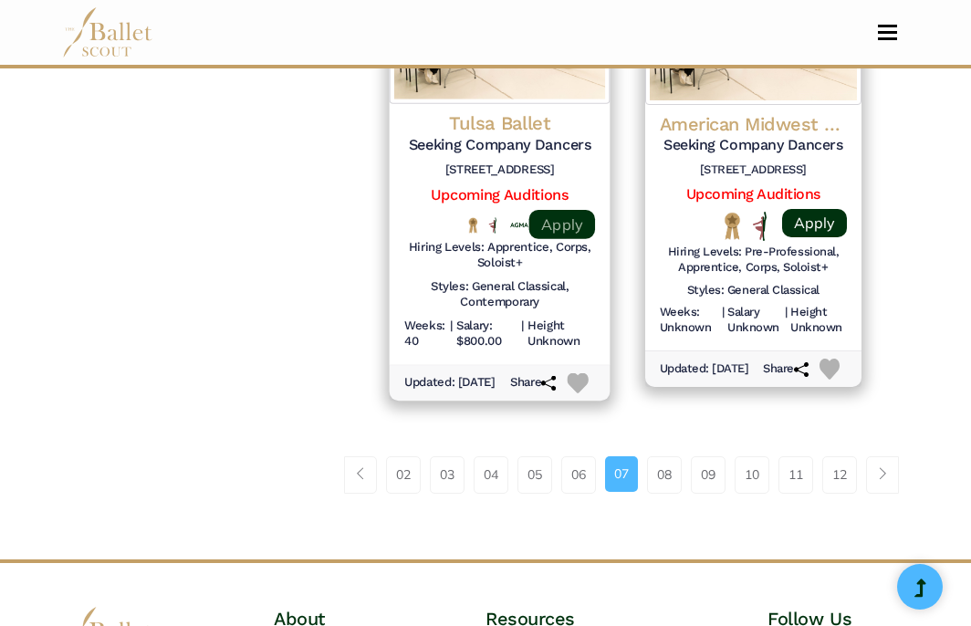
click at [579, 239] on link "Apply" at bounding box center [563, 224] width 66 height 29
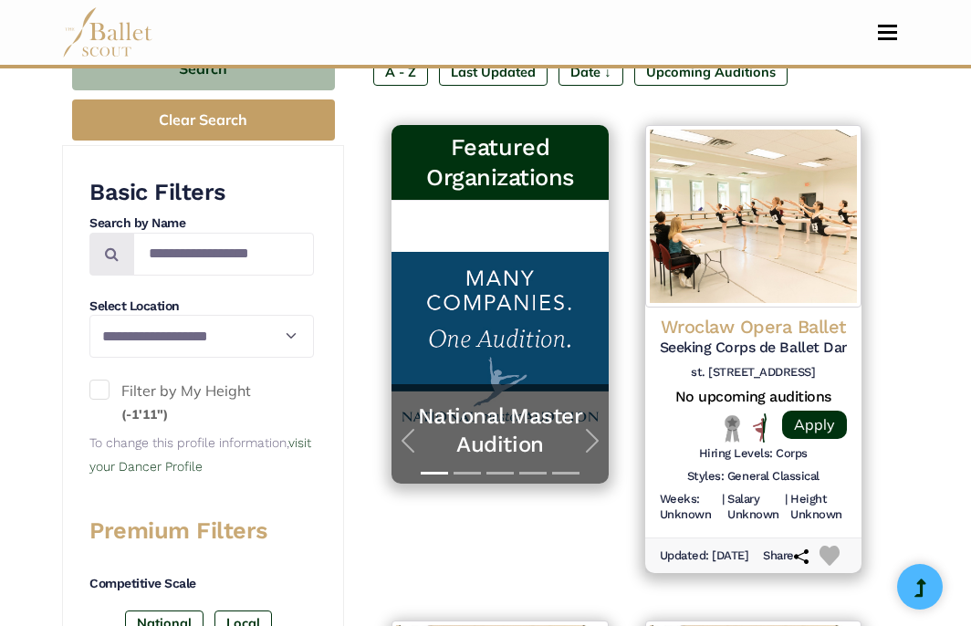
scroll to position [0, 0]
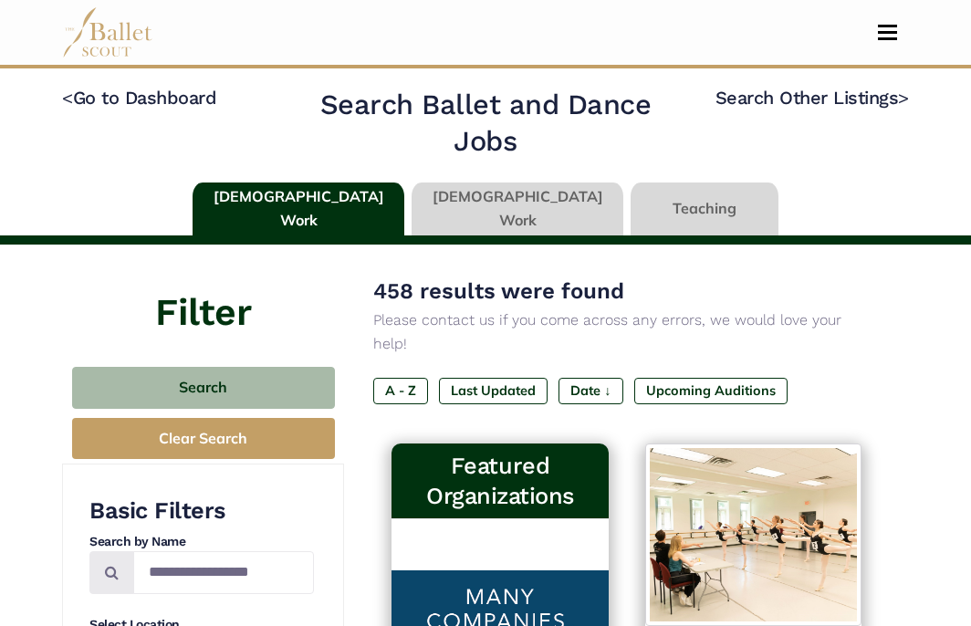
click at [487, 198] on link at bounding box center [518, 209] width 212 height 52
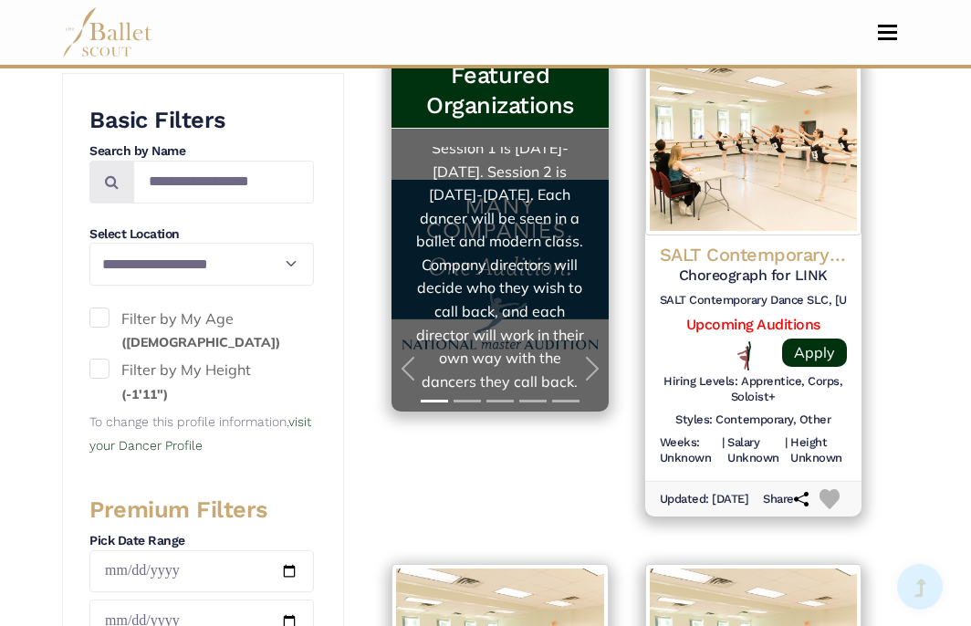
scroll to position [409, 0]
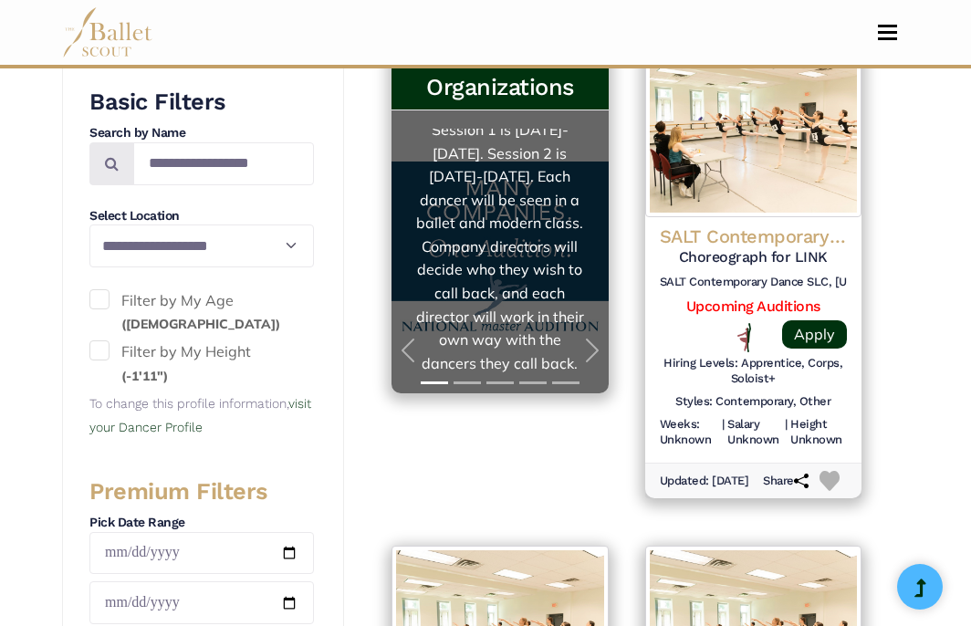
click at [543, 218] on link "National Master Audition A platform for dancers to further their professional c…" at bounding box center [500, 252] width 180 height 247
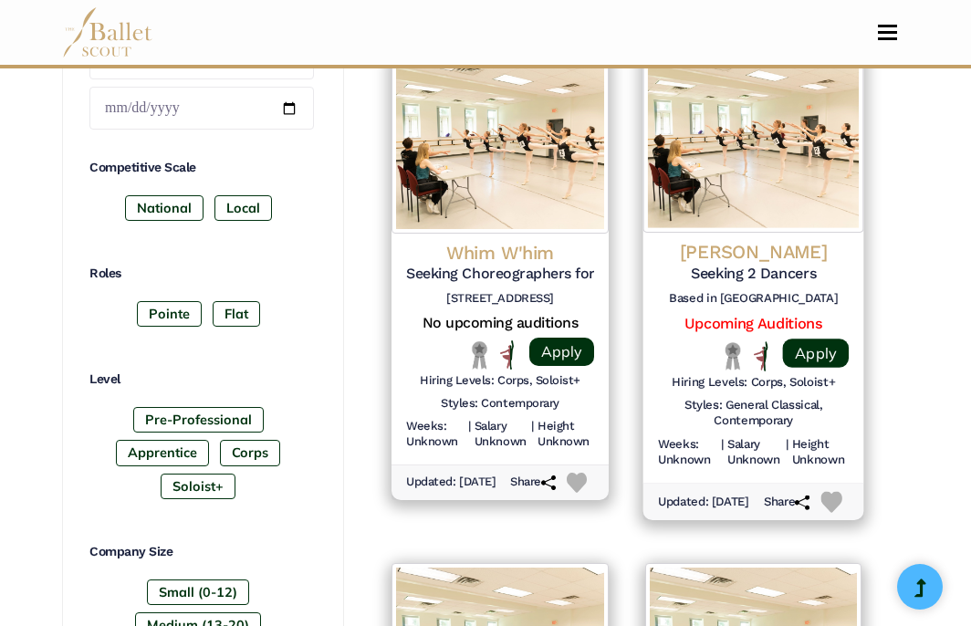
scroll to position [905, 0]
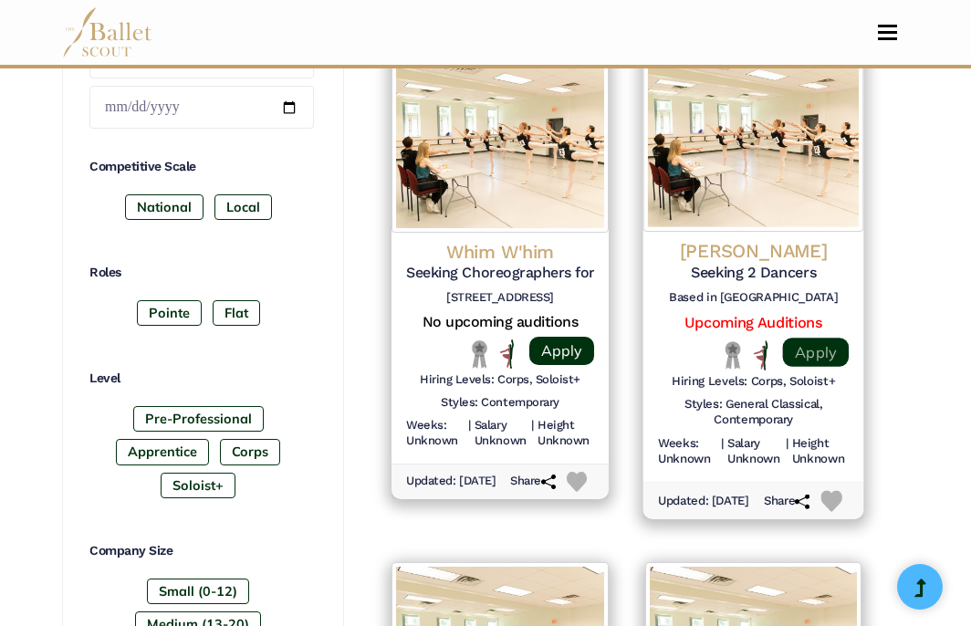
click at [805, 338] on link "Apply" at bounding box center [816, 352] width 66 height 29
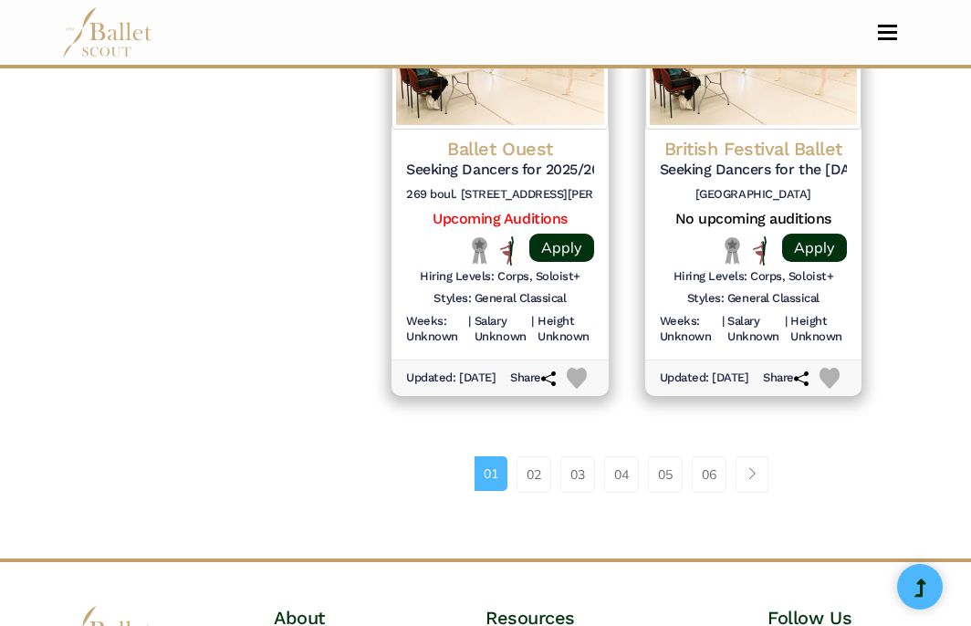
scroll to position [2609, 0]
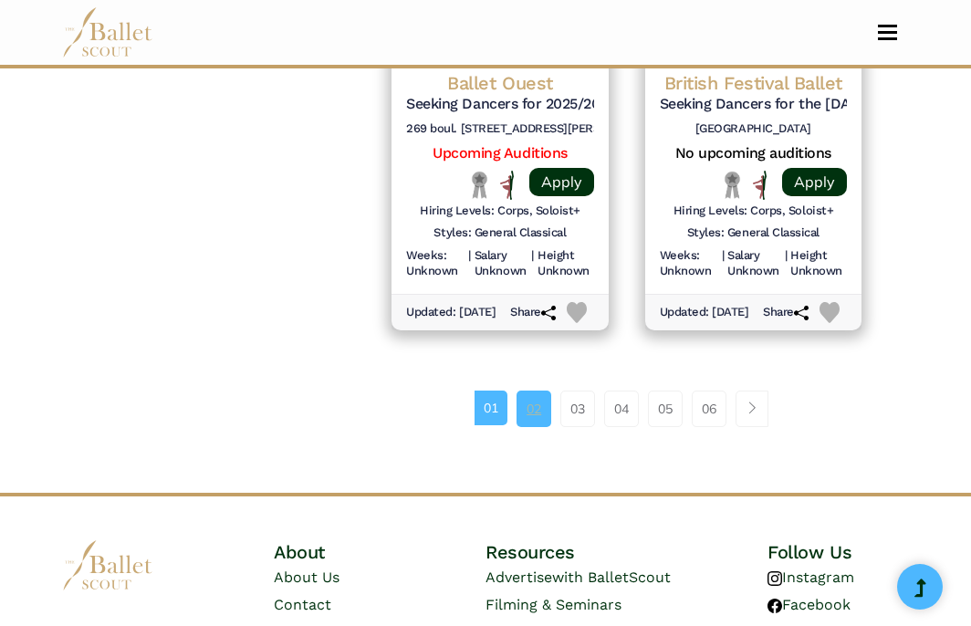
click at [534, 427] on link "02" at bounding box center [534, 409] width 35 height 37
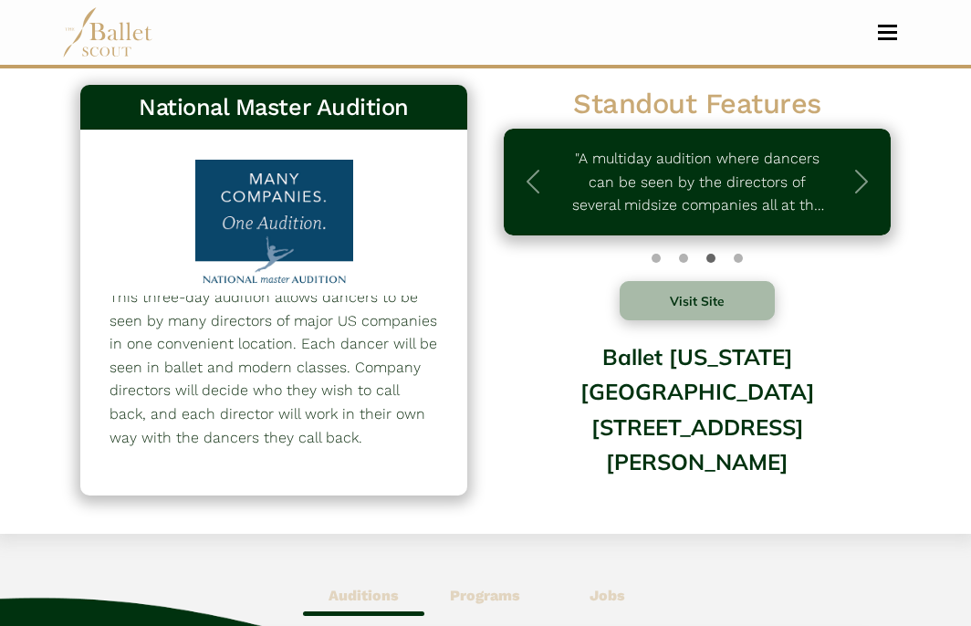
scroll to position [15, 0]
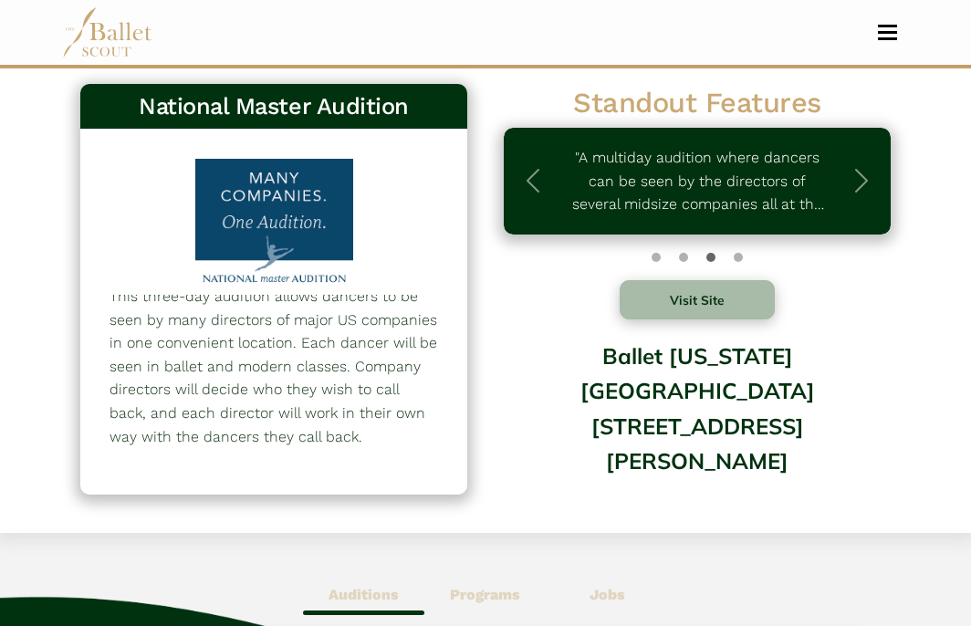
click at [307, 239] on div at bounding box center [274, 224] width 190 height 131
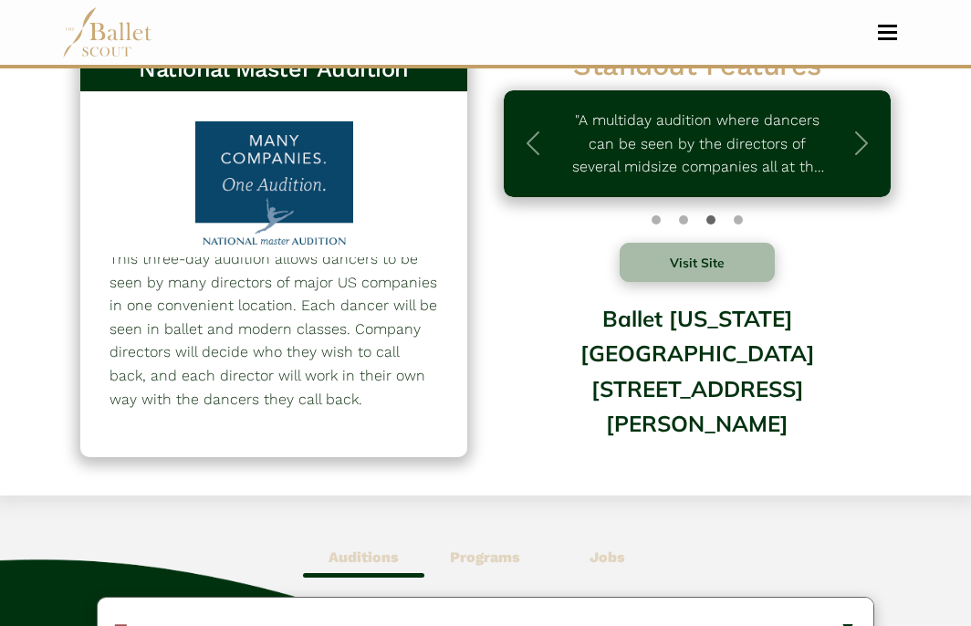
scroll to position [65, 0]
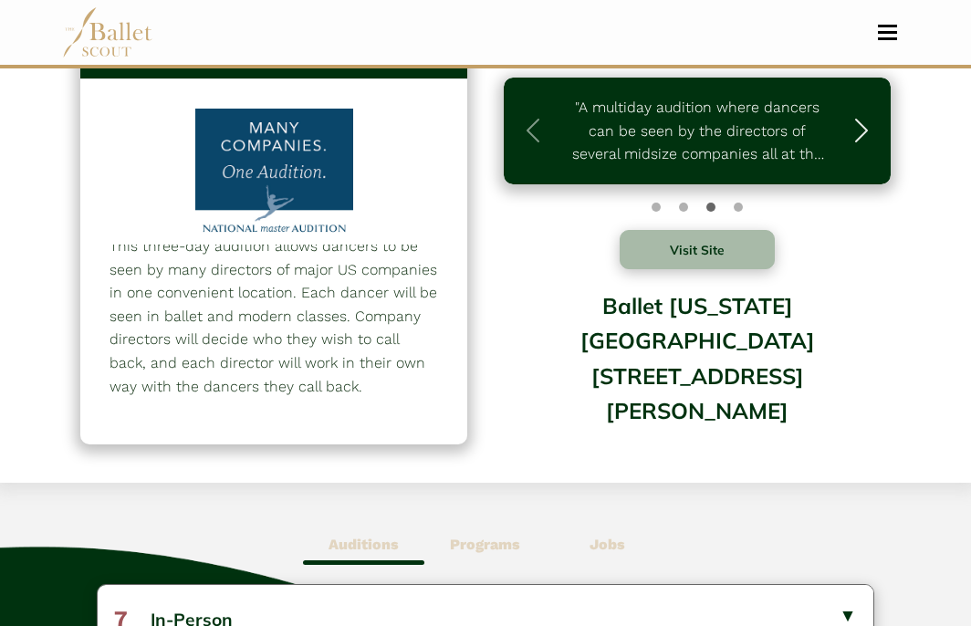
click at [870, 144] on span "button" at bounding box center [861, 130] width 29 height 29
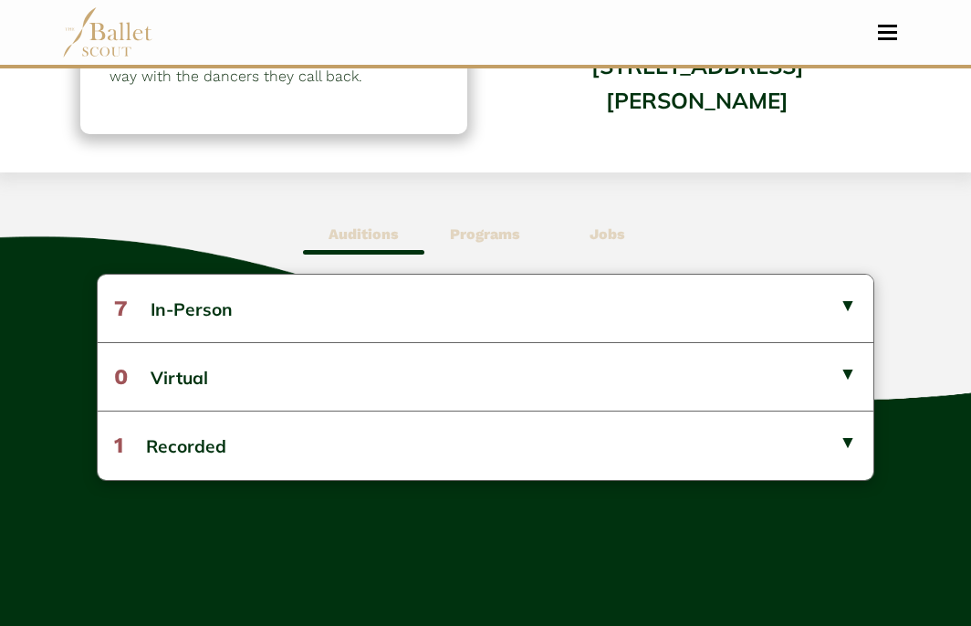
scroll to position [376, 0]
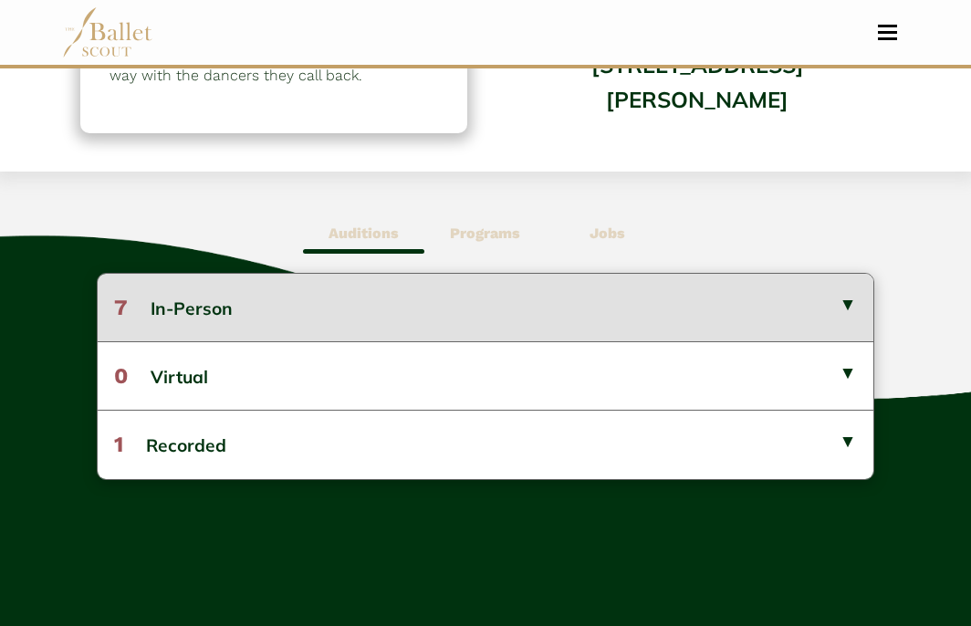
click at [557, 307] on button "7 In-Person" at bounding box center [485, 308] width 775 height 68
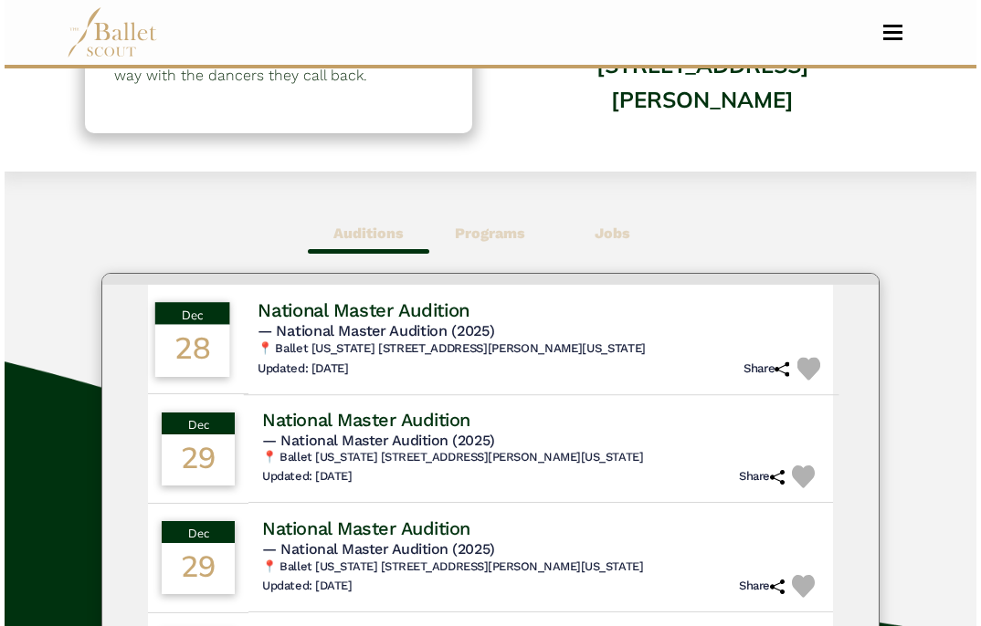
scroll to position [59, 0]
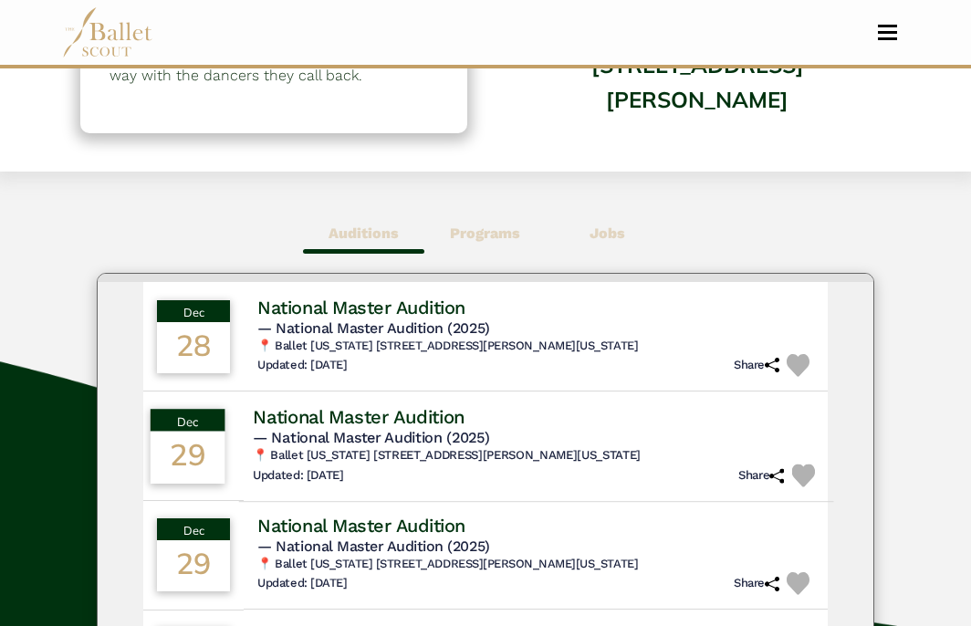
click at [531, 446] on h5 "— National Master Audition (2025)" at bounding box center [536, 437] width 567 height 19
click at [441, 414] on h4 "National Master Audition" at bounding box center [359, 416] width 212 height 25
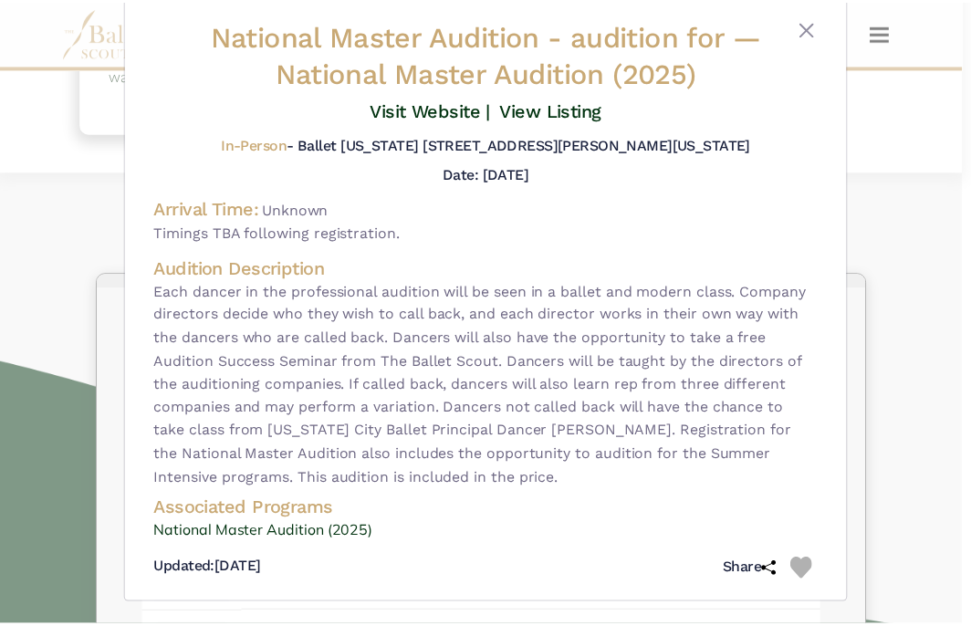
scroll to position [35, 0]
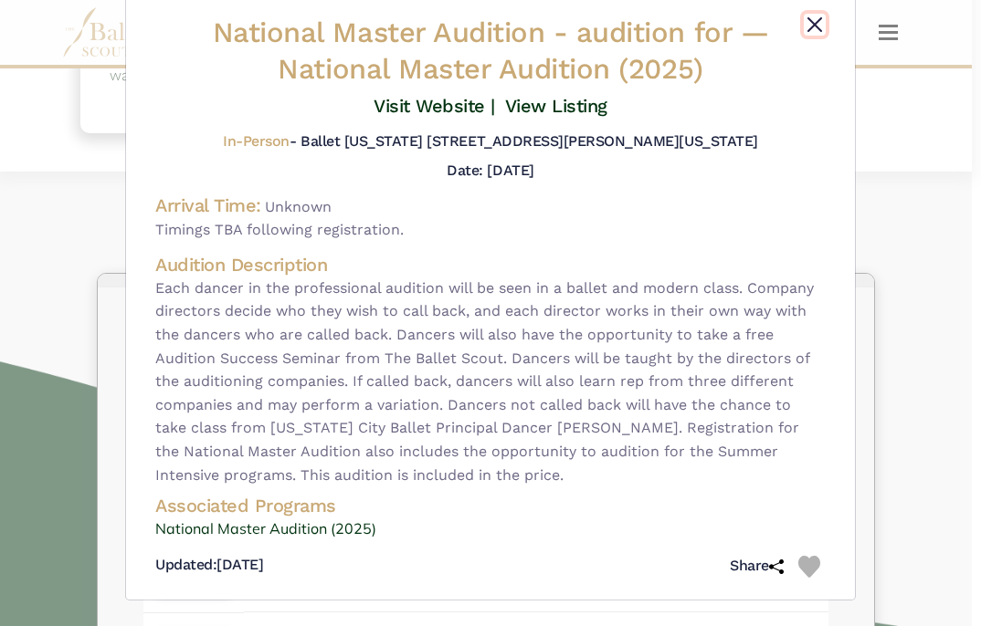
click at [815, 29] on button "Close" at bounding box center [814, 25] width 22 height 22
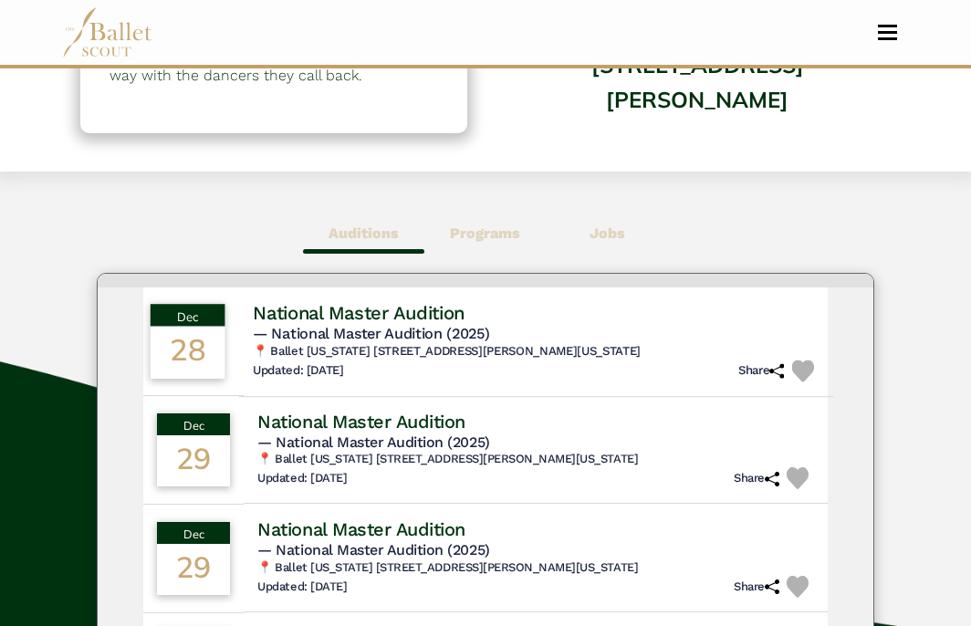
scroll to position [0, 0]
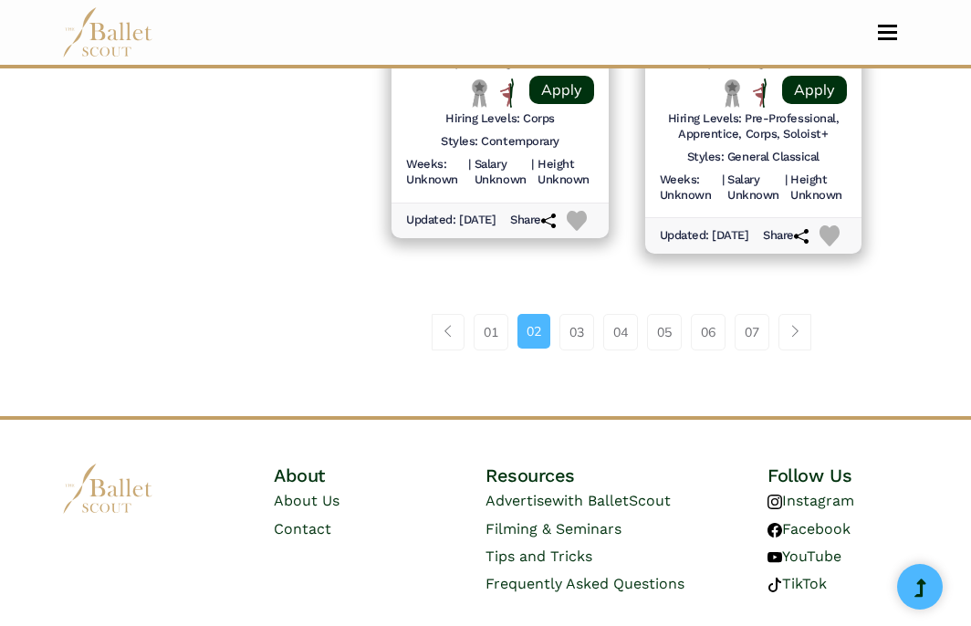
scroll to position [2673, 0]
click at [571, 352] on link "03" at bounding box center [577, 333] width 35 height 37
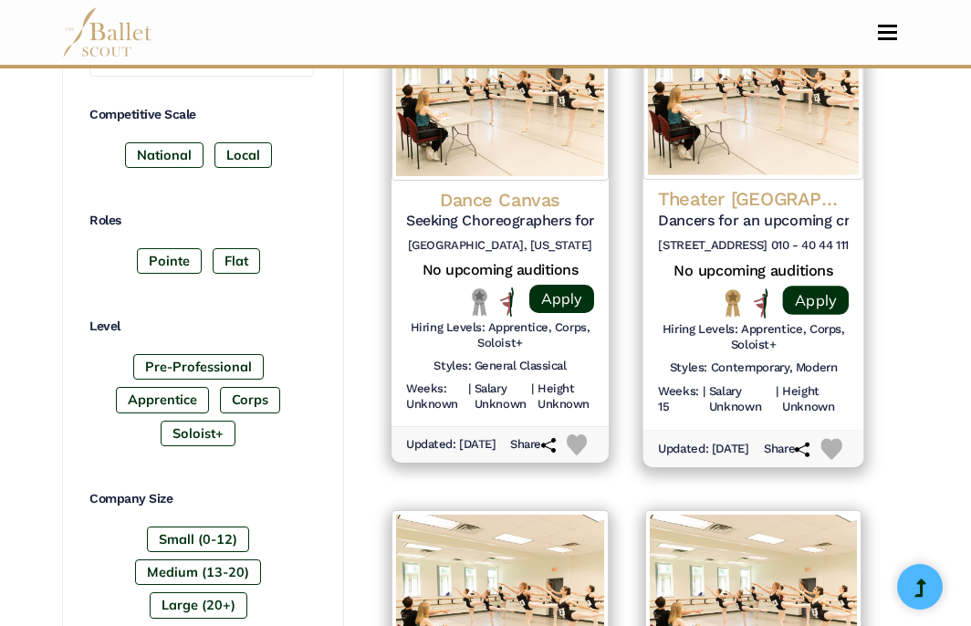
scroll to position [964, 0]
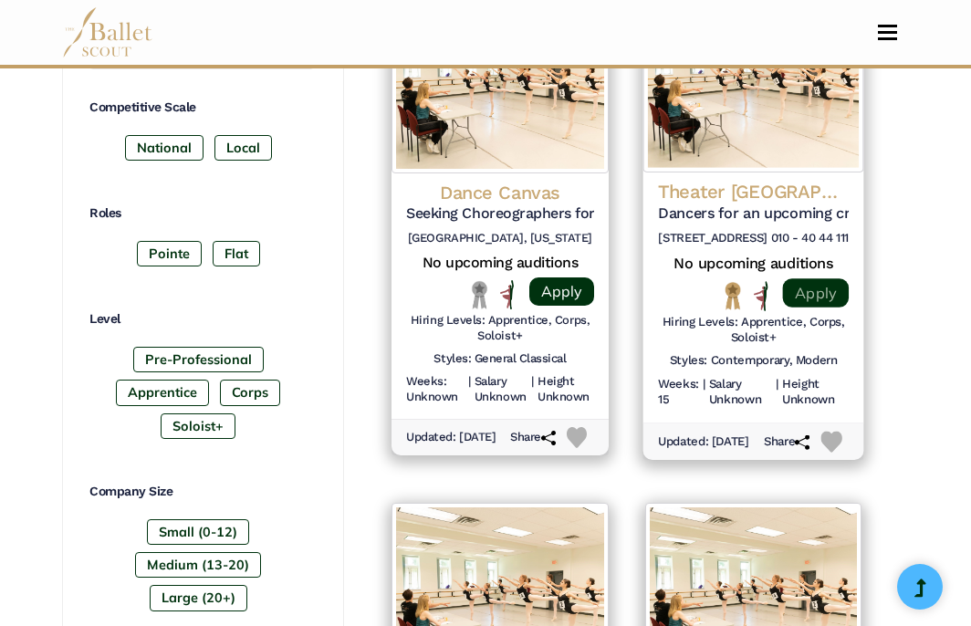
click at [815, 282] on link "Apply" at bounding box center [816, 292] width 66 height 29
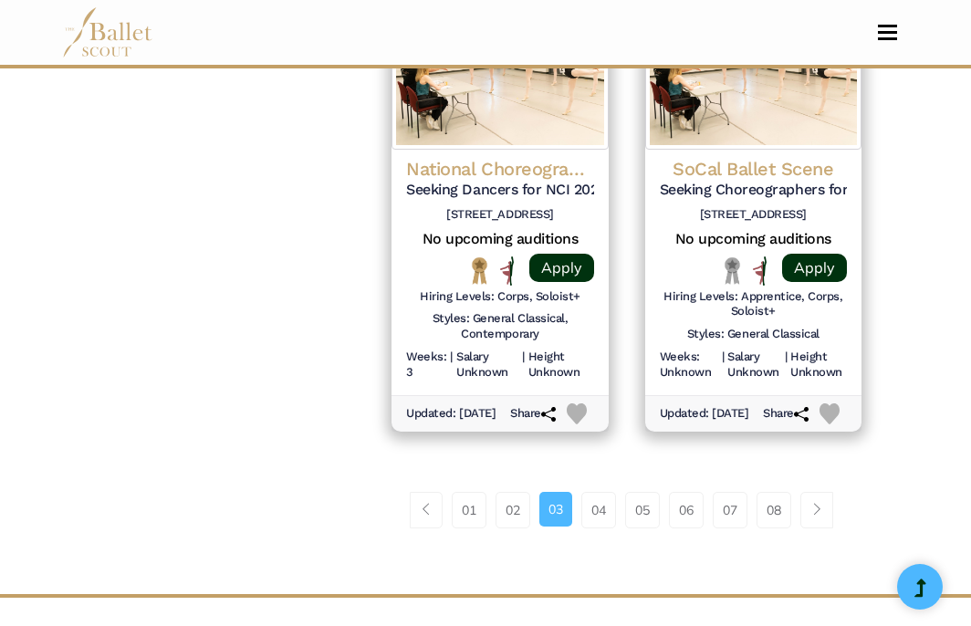
scroll to position [2525, 0]
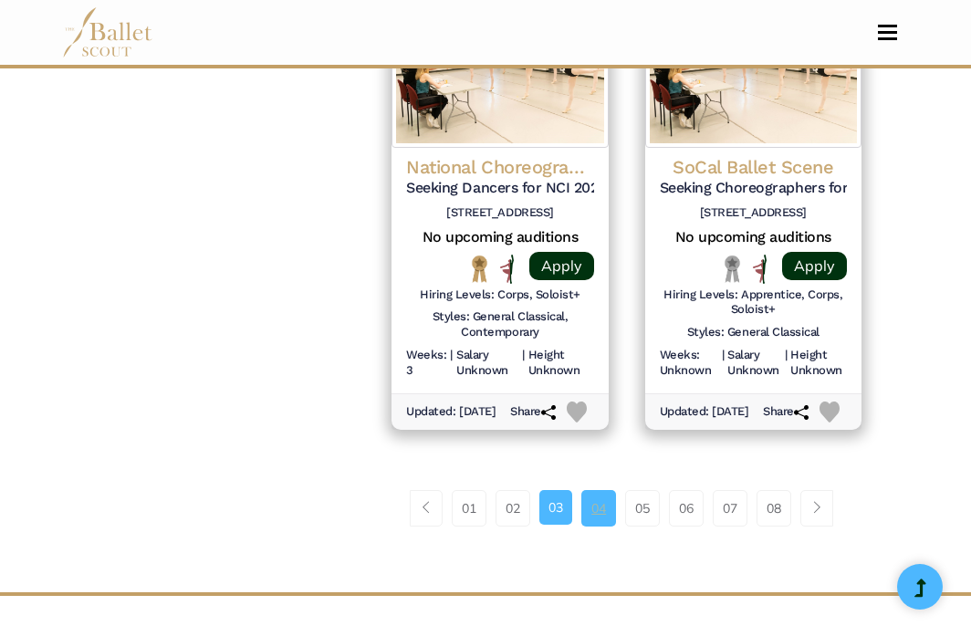
click at [604, 527] on link "04" at bounding box center [599, 508] width 35 height 37
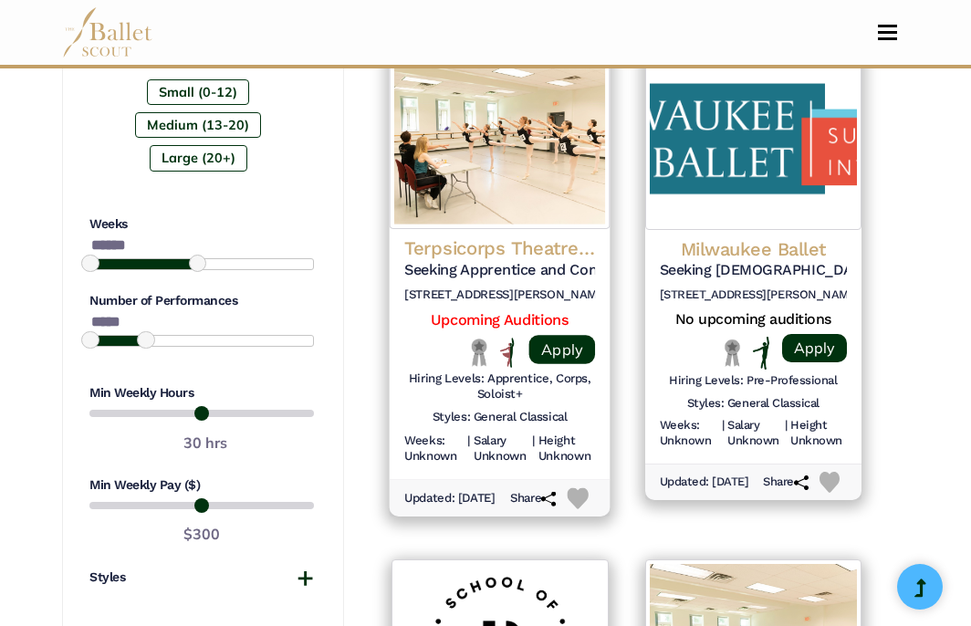
scroll to position [1409, 0]
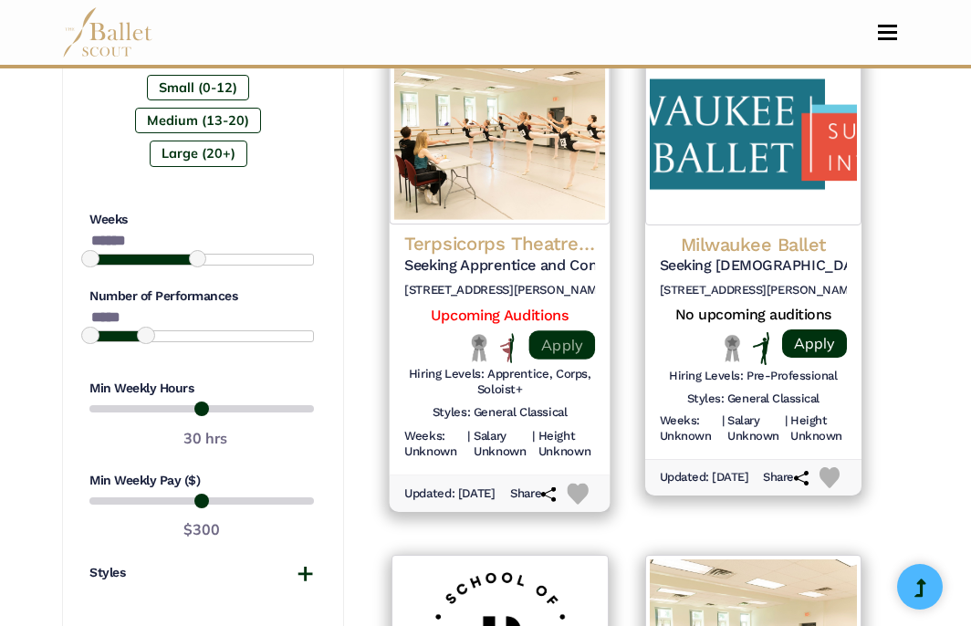
click at [554, 331] on link "Apply" at bounding box center [563, 345] width 66 height 29
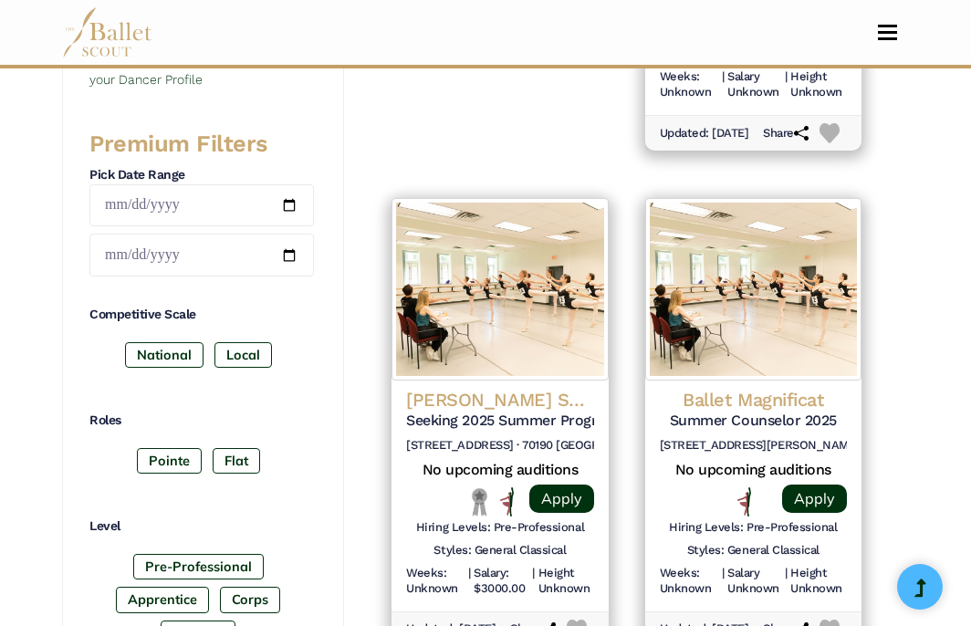
scroll to position [0, 0]
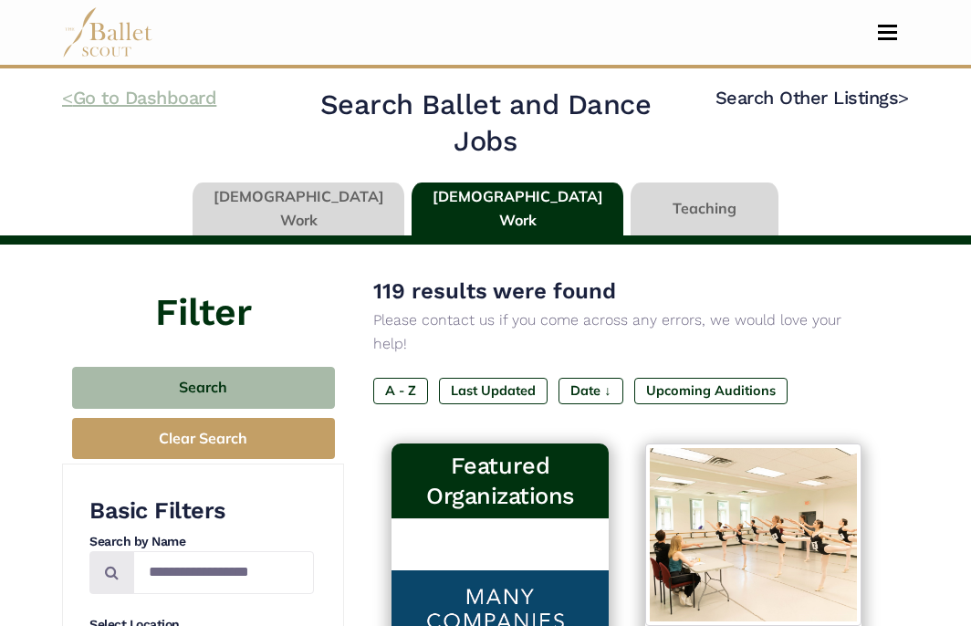
click at [202, 96] on link "< Go to Dashboard" at bounding box center [139, 98] width 154 height 22
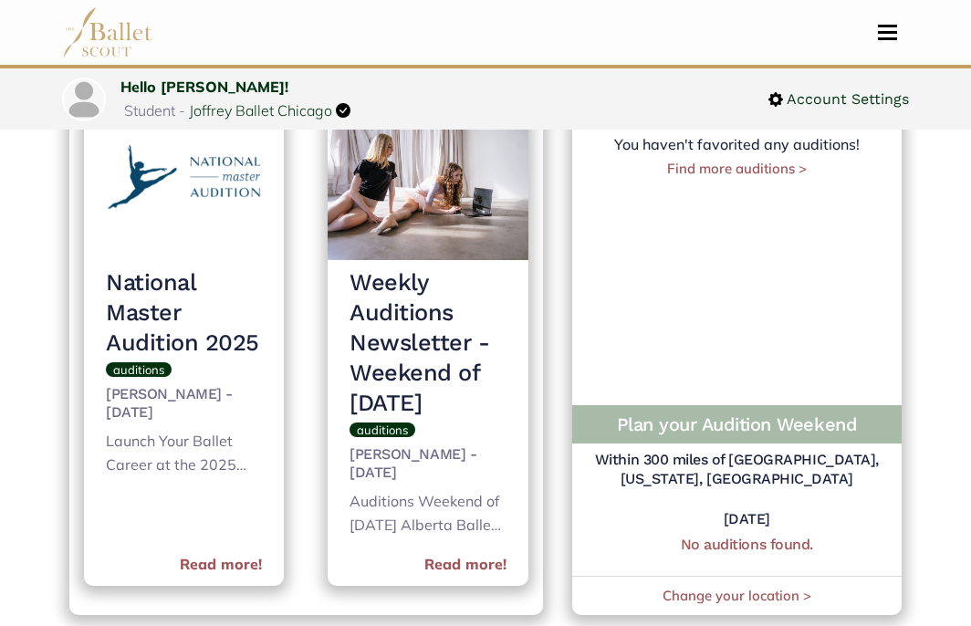
scroll to position [865, 0]
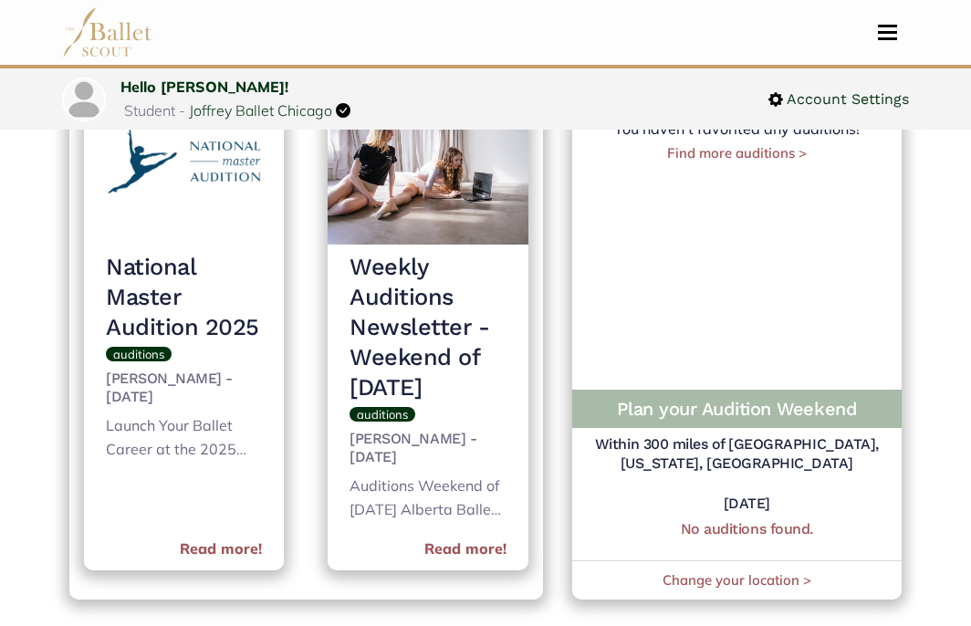
click at [436, 361] on h3 "Weekly Auditions Newsletter - Weekend of September 26th" at bounding box center [428, 327] width 156 height 151
click at [477, 562] on link "Read more!" at bounding box center [466, 550] width 82 height 24
